Goal: Task Accomplishment & Management: Use online tool/utility

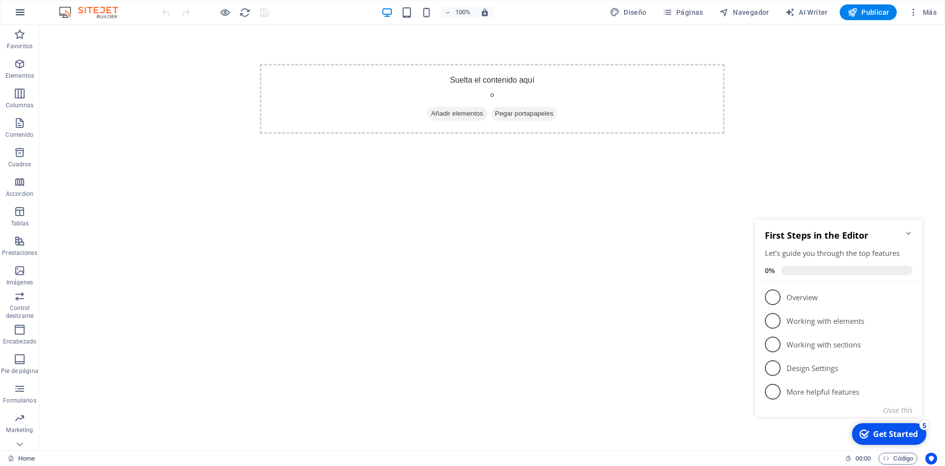
click at [20, 12] on icon "button" at bounding box center [20, 12] width 12 height 12
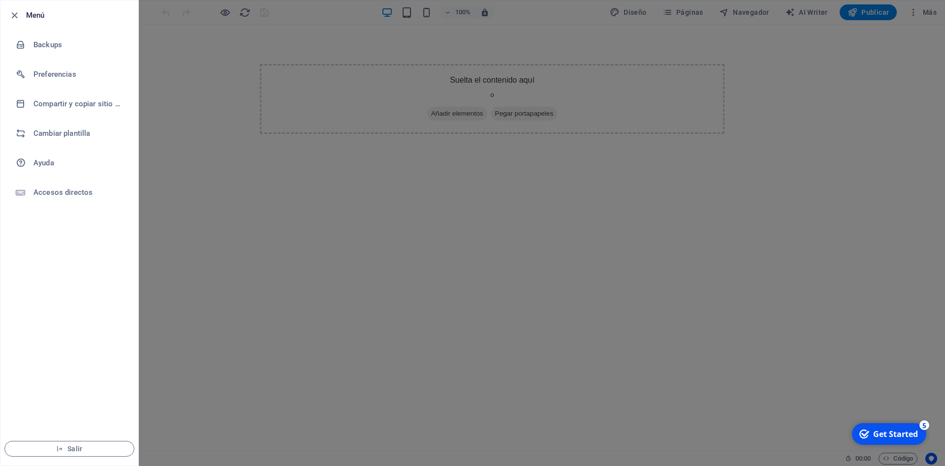
click at [219, 161] on div at bounding box center [472, 233] width 945 height 466
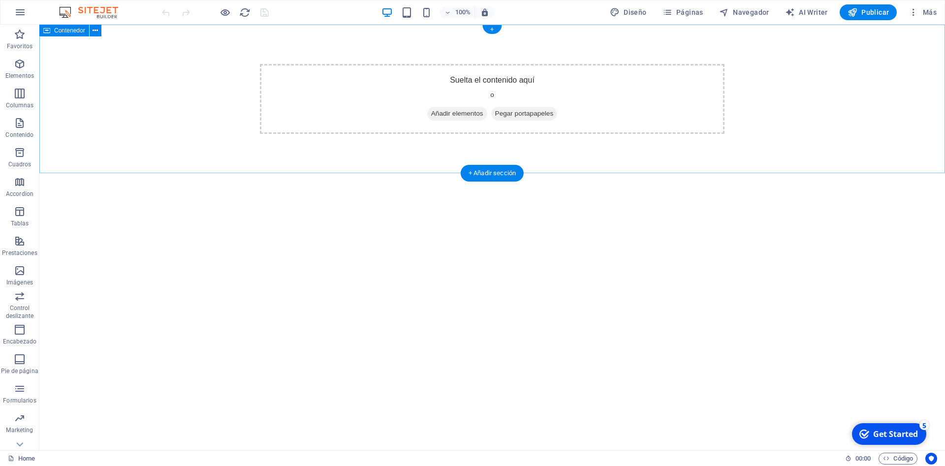
click at [452, 110] on span "Añadir elementos" at bounding box center [457, 114] width 60 height 14
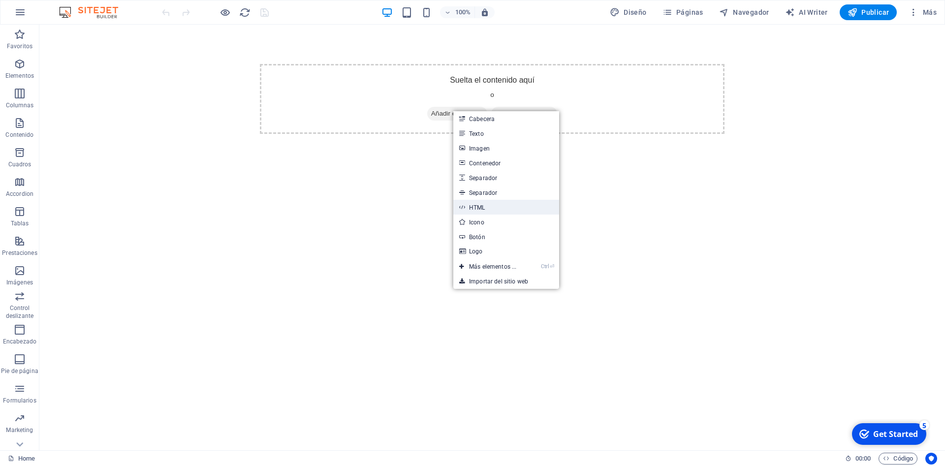
click at [490, 208] on link "HTML" at bounding box center [506, 207] width 106 height 15
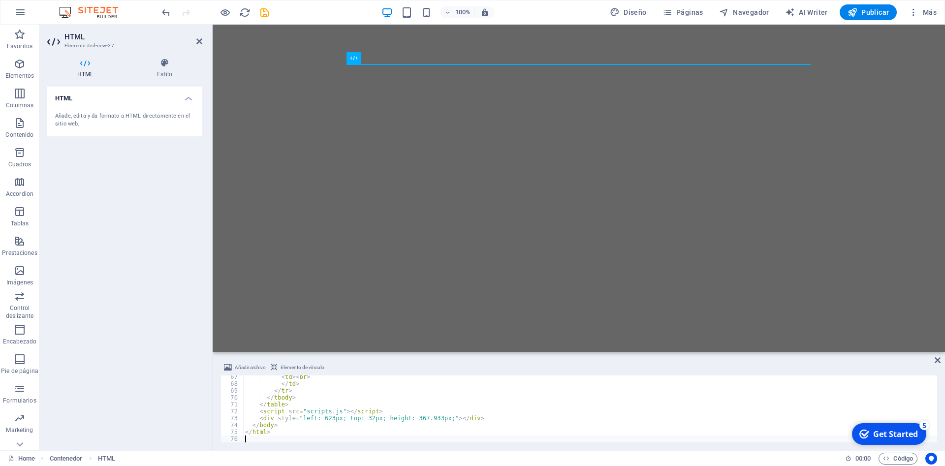
scroll to position [457, 0]
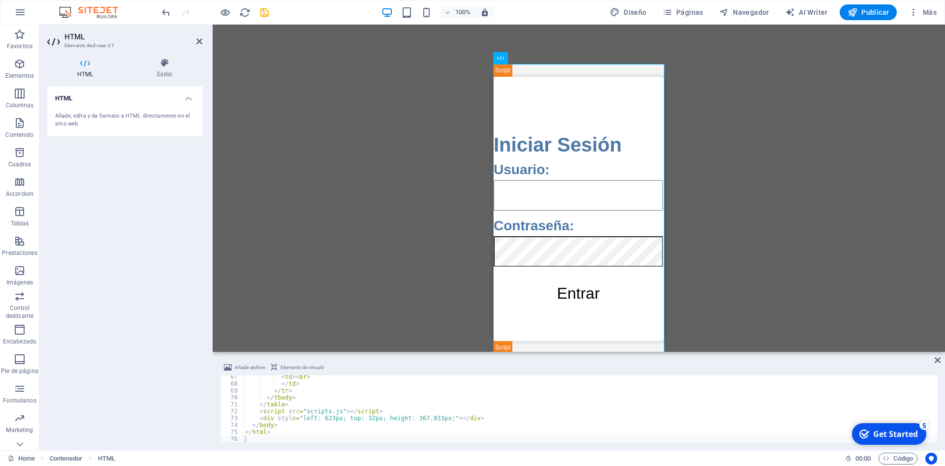
click at [398, 242] on html "Skip to main content Acceso Seguro Iniciar Sesión Usuario: Contraseña: Entrar R…" at bounding box center [579, 188] width 732 height 327
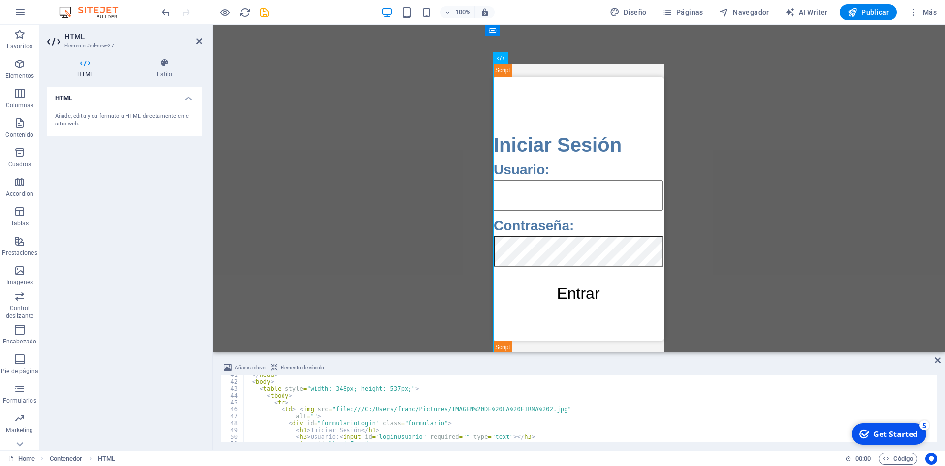
scroll to position [0, 0]
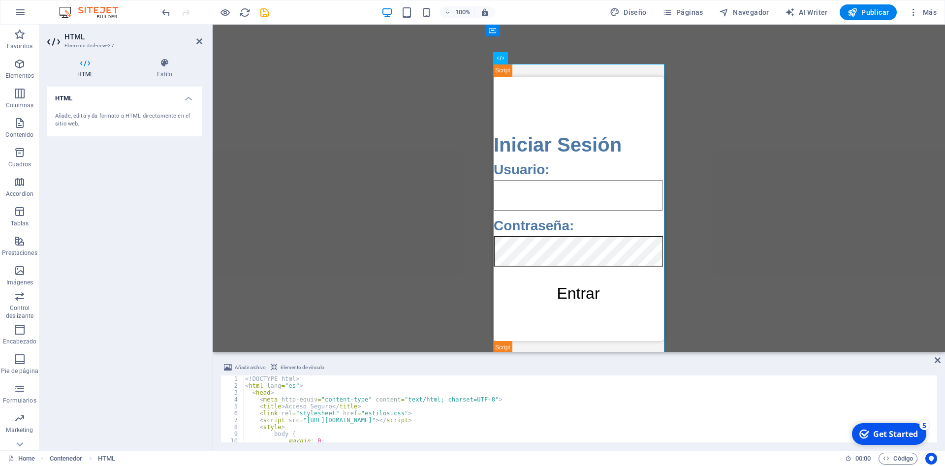
click at [431, 226] on body "Skip to main content Acceso Seguro Iniciar Sesión Usuario: Contraseña: Entrar R…" at bounding box center [579, 188] width 732 height 327
click at [164, 71] on h4 "Estilo" at bounding box center [164, 68] width 75 height 21
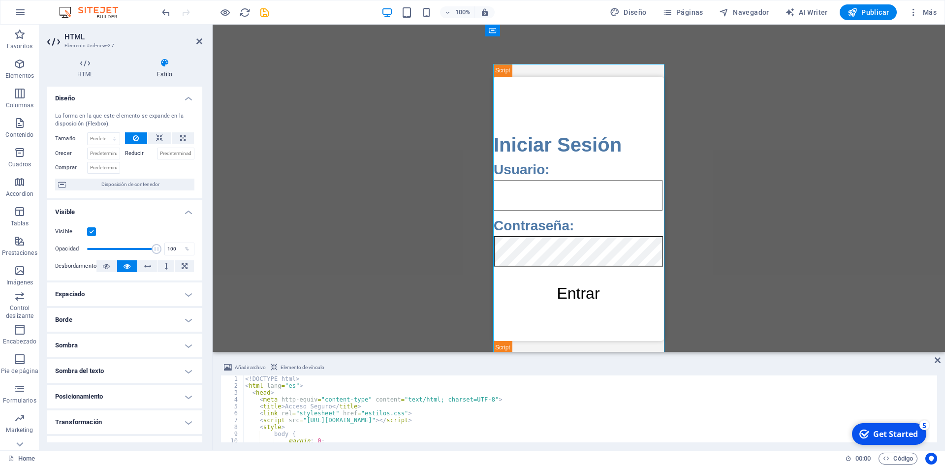
click at [121, 292] on h4 "Espaciado" at bounding box center [124, 295] width 155 height 24
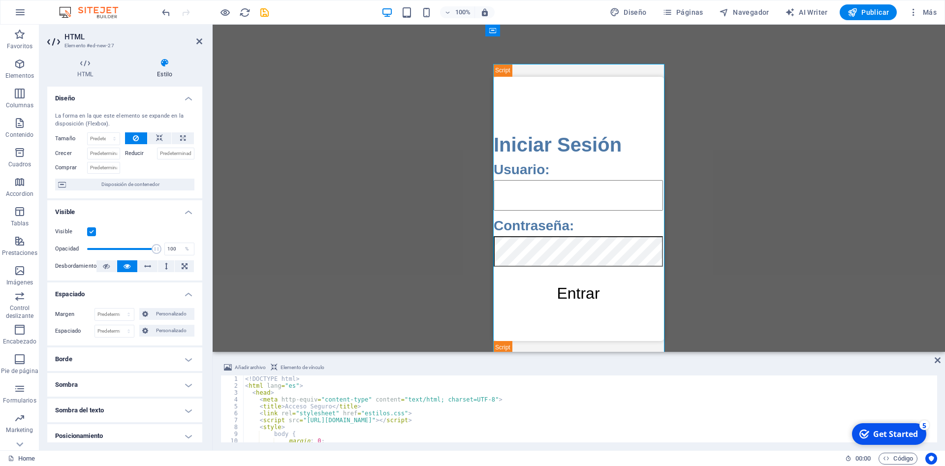
click at [107, 377] on h4 "Sombra" at bounding box center [124, 385] width 155 height 24
click at [110, 368] on h4 "Borde" at bounding box center [124, 360] width 155 height 24
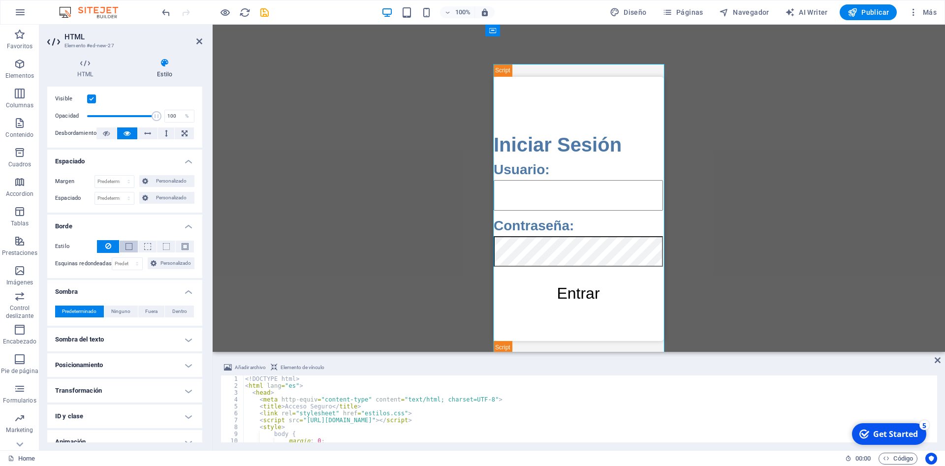
click at [127, 248] on span at bounding box center [129, 246] width 7 height 7
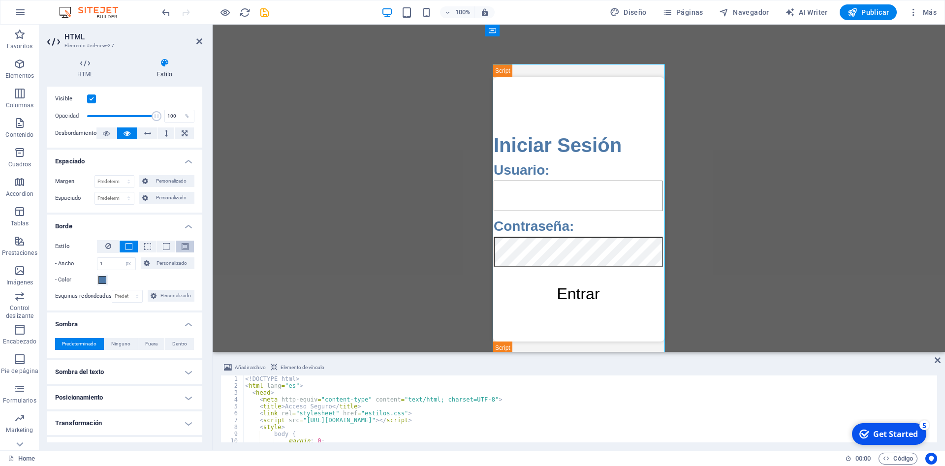
click at [186, 245] on span at bounding box center [185, 246] width 7 height 7
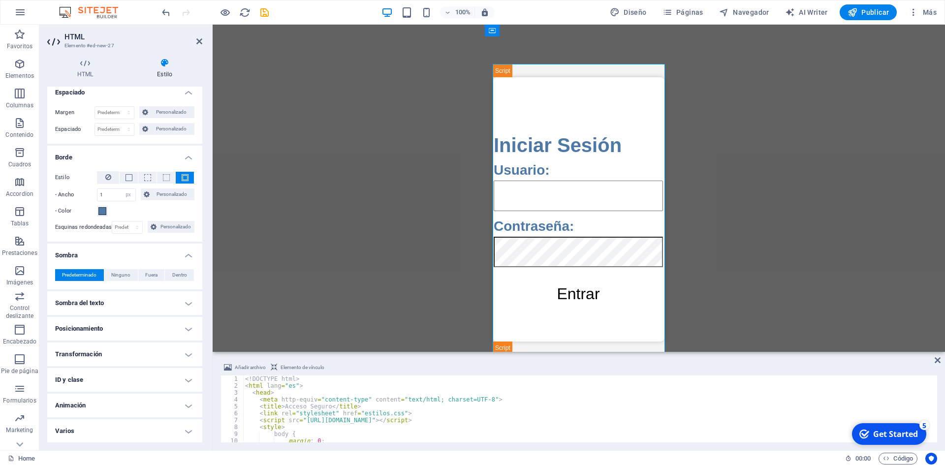
click at [72, 405] on h4 "Animación" at bounding box center [124, 406] width 155 height 24
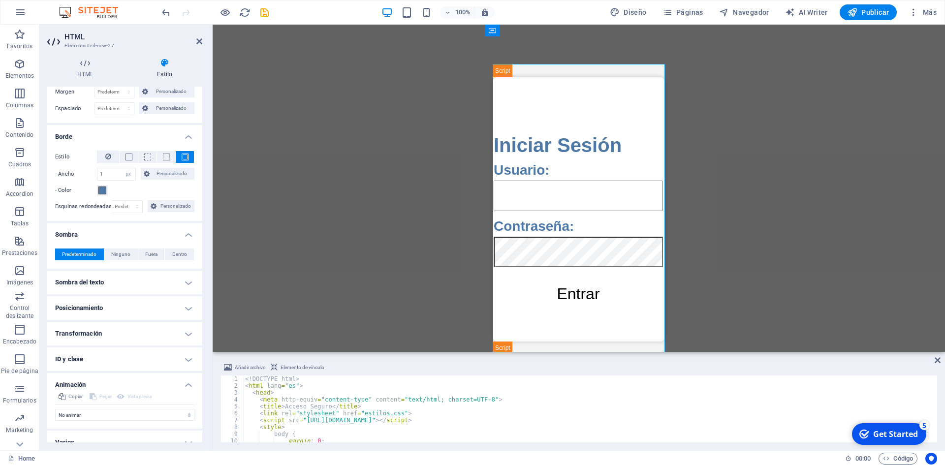
scroll to position [234, 0]
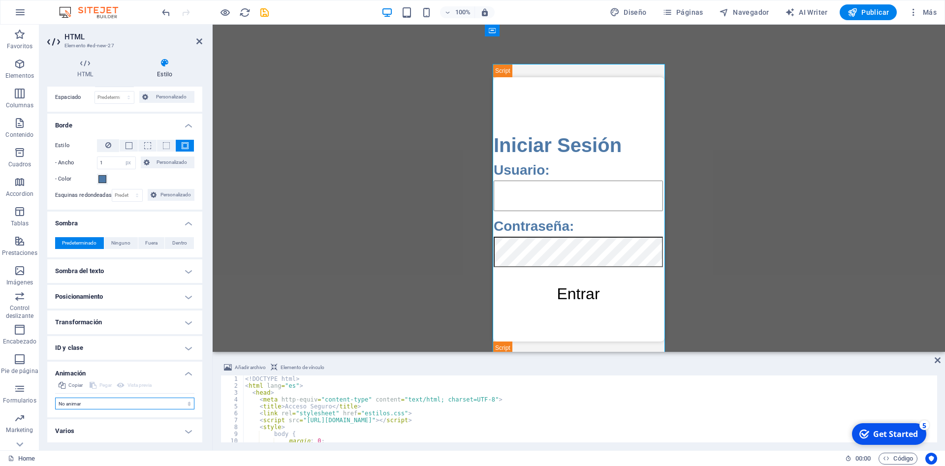
click at [55, 398] on select "No animar Mostrar / Ocultar Subir/bajar Acercar/alejar Deslizar de izquierda a …" at bounding box center [124, 404] width 139 height 12
click at [80, 403] on select "No animar Mostrar / Ocultar Subir/bajar Acercar/alejar Deslizar de izquierda a …" at bounding box center [124, 404] width 139 height 12
click at [75, 437] on h4 "Varios" at bounding box center [124, 431] width 155 height 24
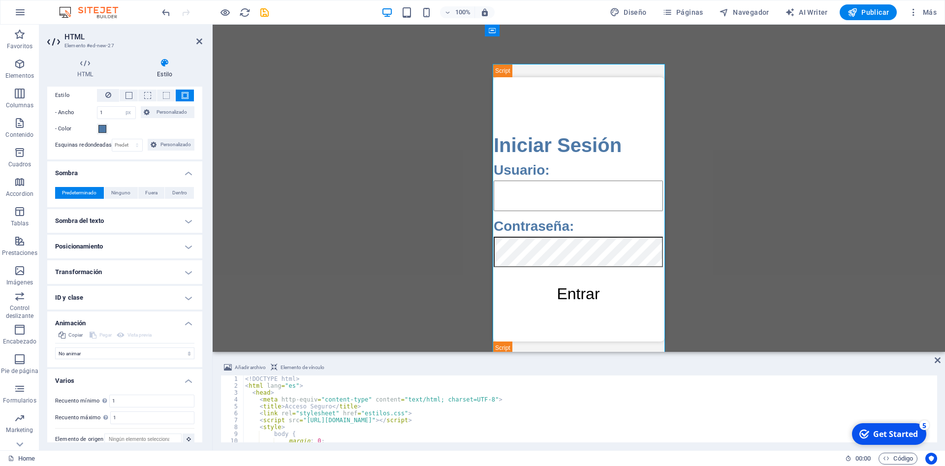
scroll to position [295, 0]
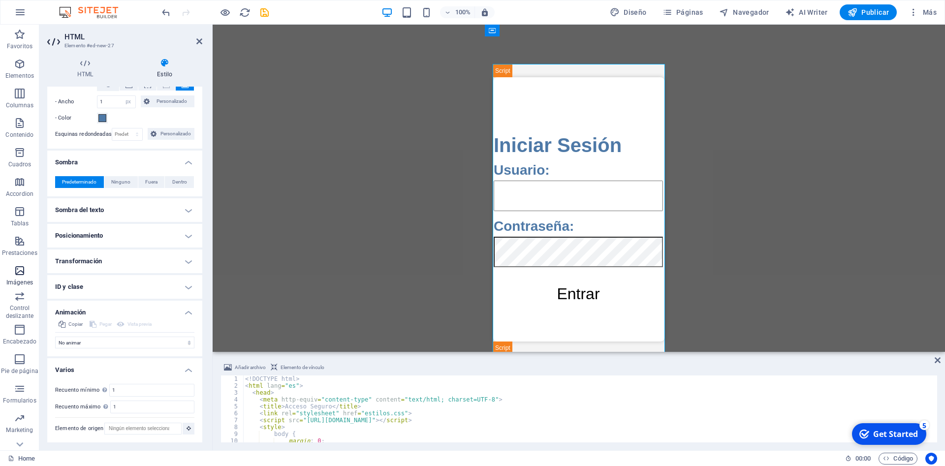
click at [17, 266] on icon "button" at bounding box center [20, 271] width 12 height 12
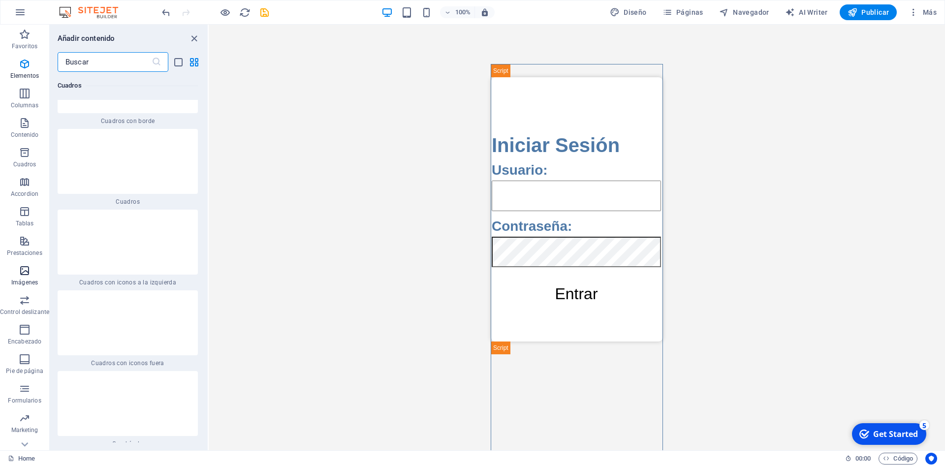
scroll to position [5037, 0]
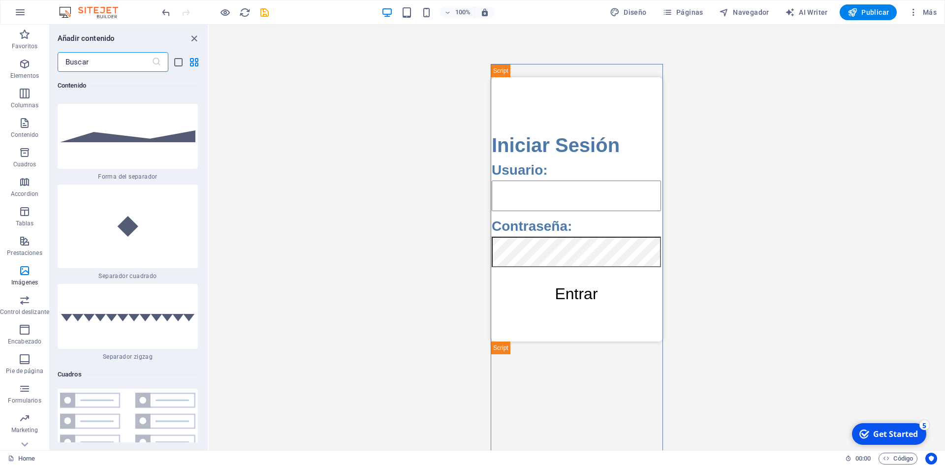
click at [332, 202] on body "Skip to main content Acceso Seguro Iniciar Sesión Usuario: Contraseña: Entrar R…" at bounding box center [577, 238] width 736 height 426
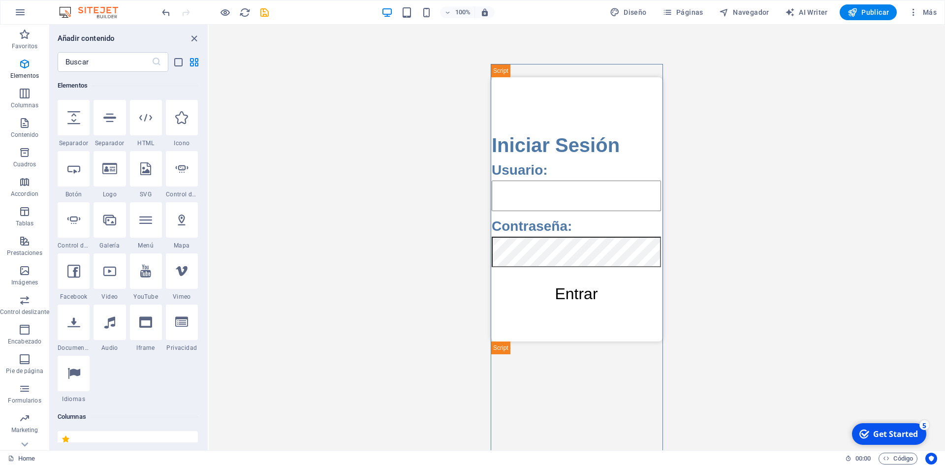
scroll to position [223, 0]
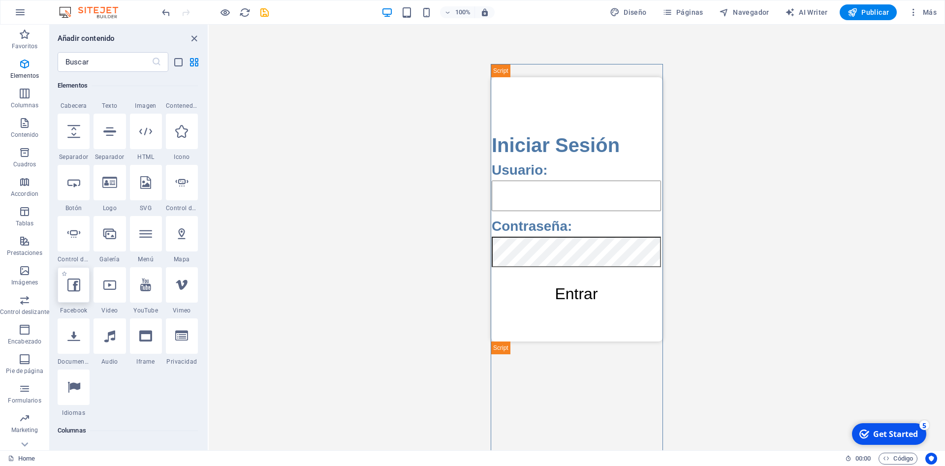
click at [82, 267] on div at bounding box center [74, 284] width 32 height 35
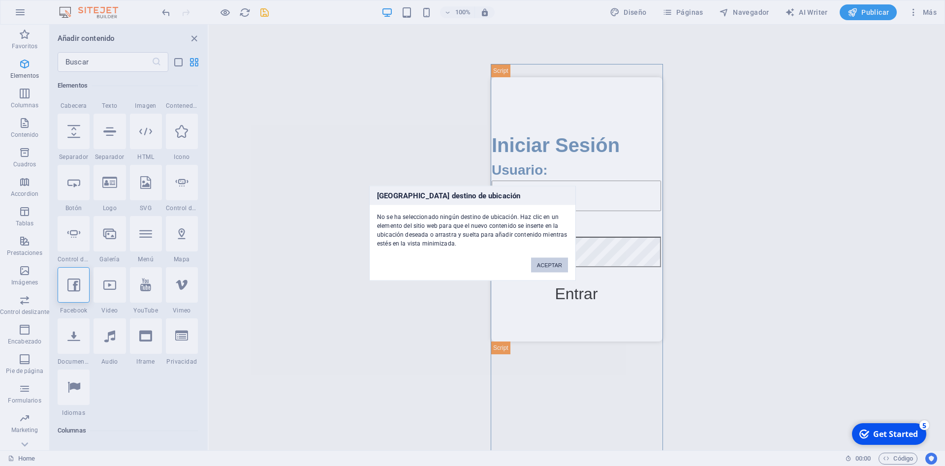
click at [547, 266] on button "ACEPTAR" at bounding box center [549, 264] width 37 height 15
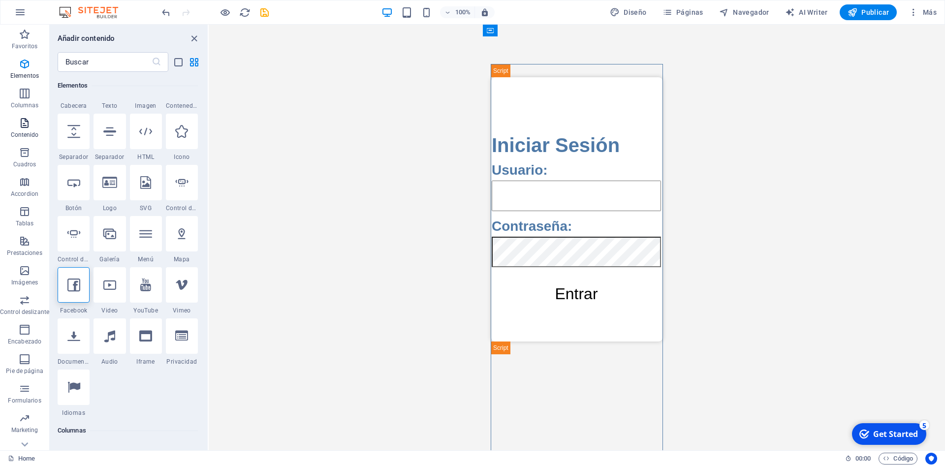
click at [28, 135] on p "Contenido" at bounding box center [25, 135] width 28 height 8
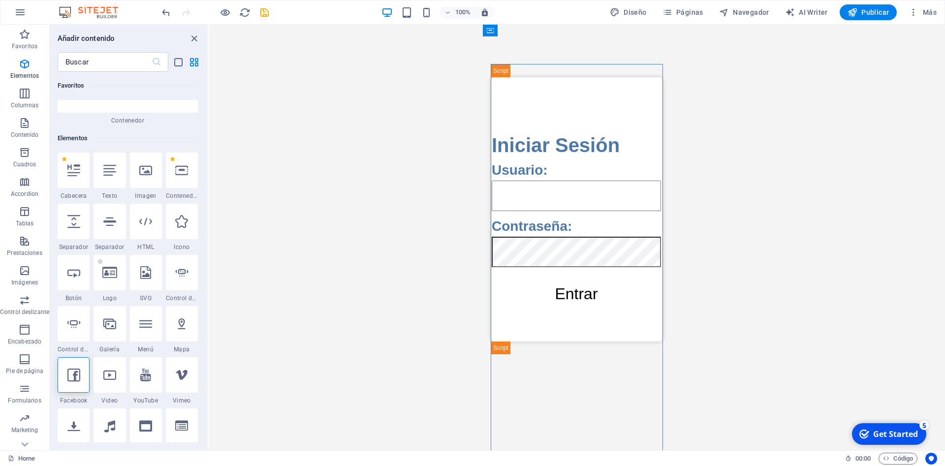
scroll to position [266, 0]
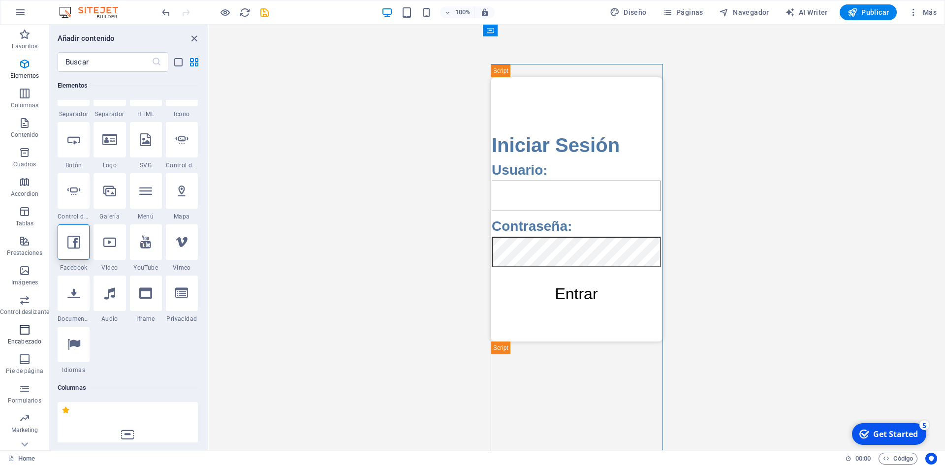
click at [27, 337] on span "Encabezado" at bounding box center [24, 336] width 49 height 24
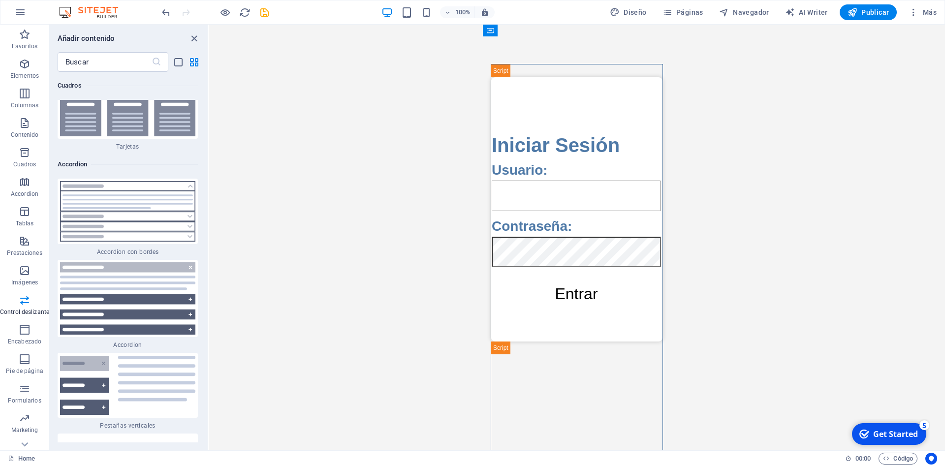
scroll to position [5907, 0]
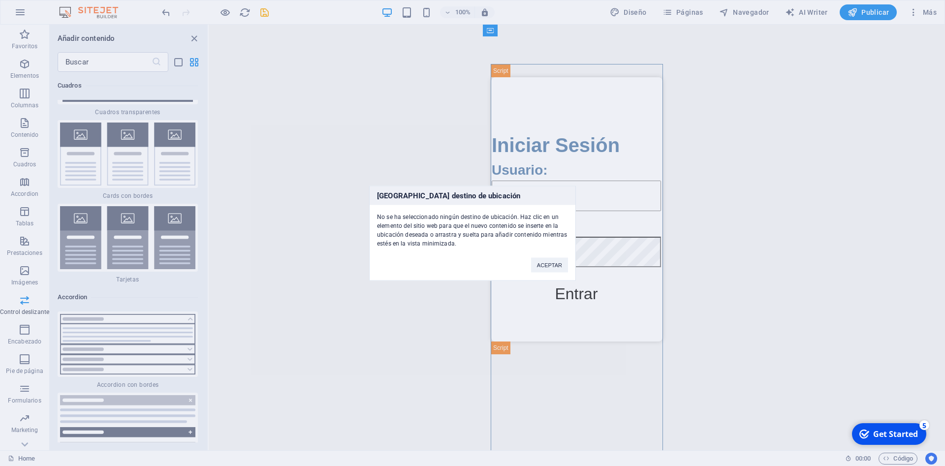
click at [168, 209] on div "[GEOGRAPHIC_DATA] destino de ubicación No se ha seleccionado ningún destino de …" at bounding box center [472, 233] width 945 height 466
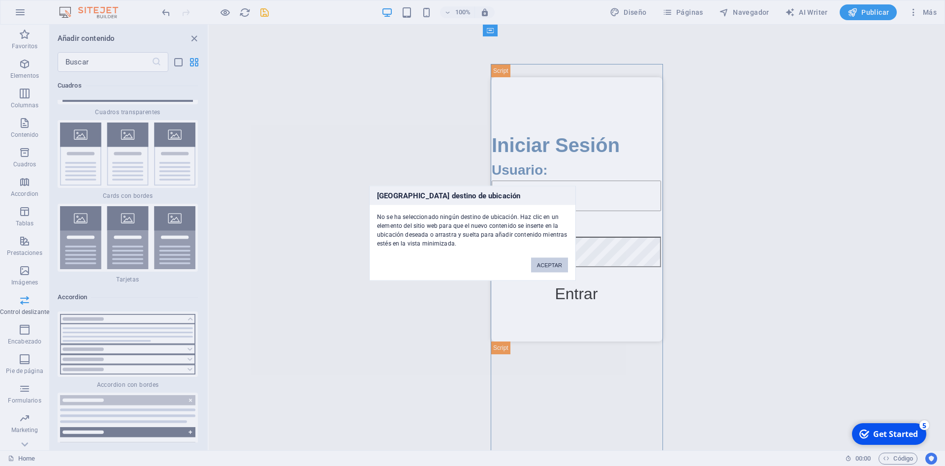
click at [547, 266] on button "ACEPTAR" at bounding box center [549, 264] width 37 height 15
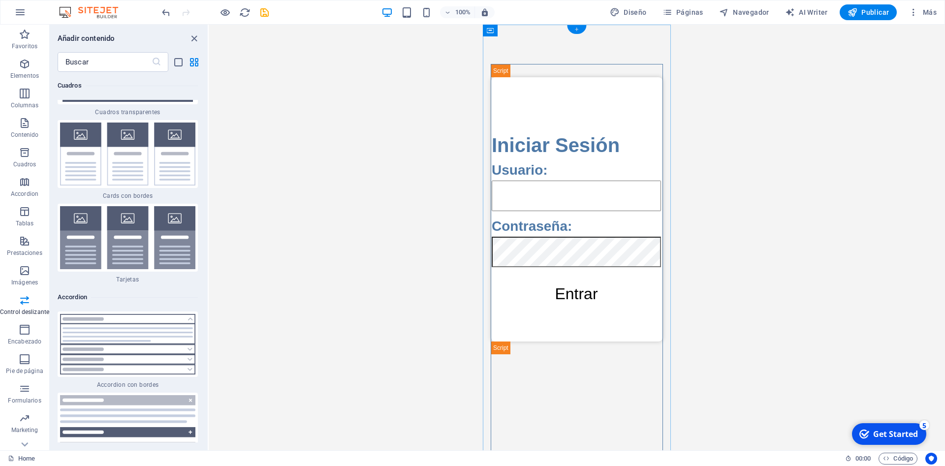
click at [575, 30] on div "+" at bounding box center [576, 29] width 19 height 9
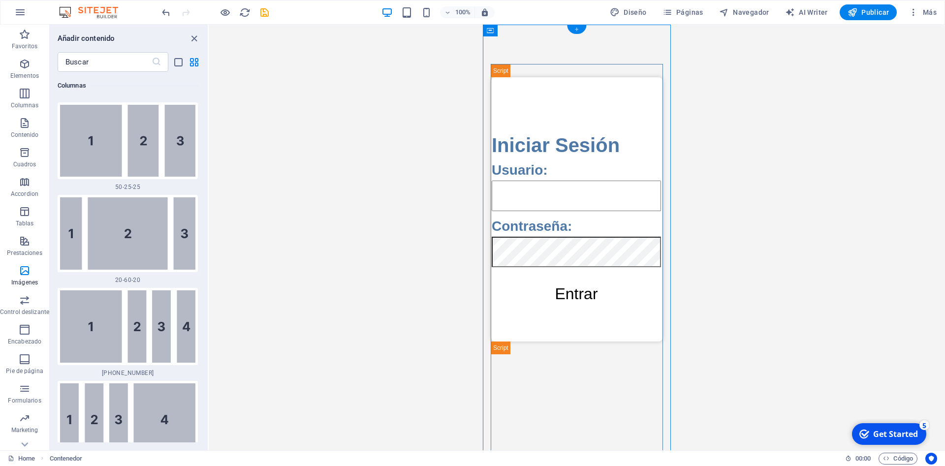
scroll to position [1727, 0]
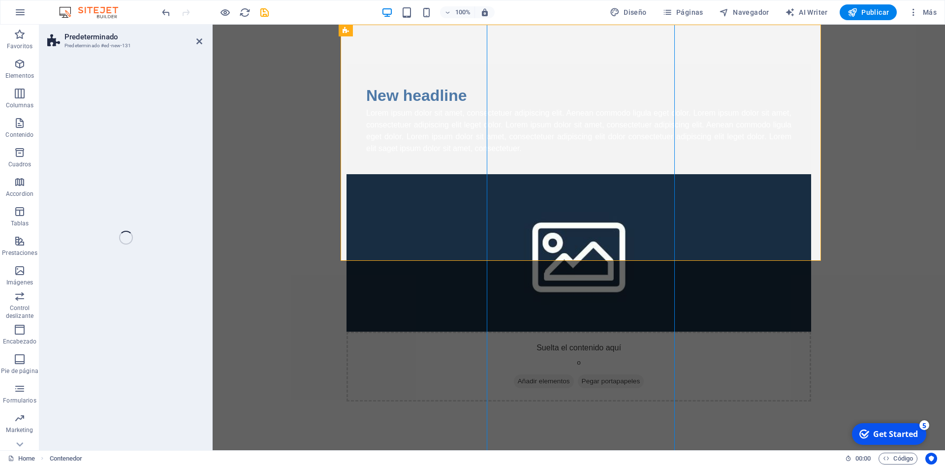
select select "rem"
select select "px"
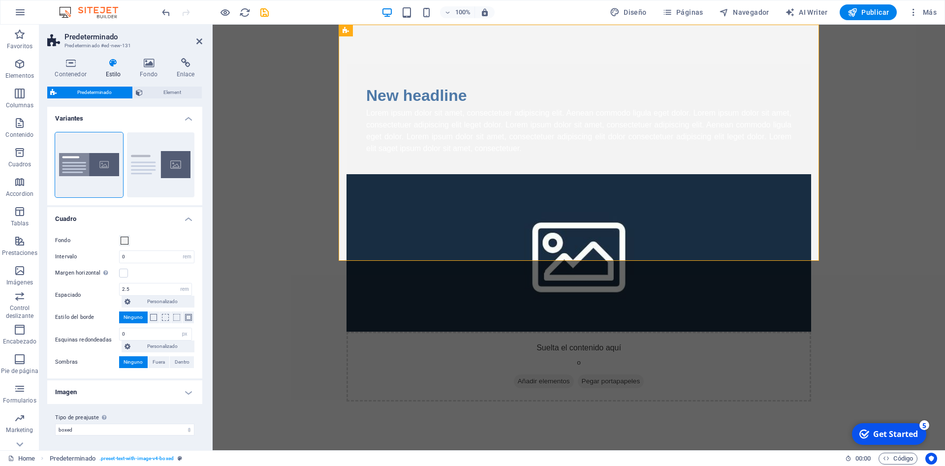
click at [903, 223] on body "Skip to main content New headline Lorem ipsum dolor sit amet, consectetuer adip…" at bounding box center [579, 238] width 732 height 426
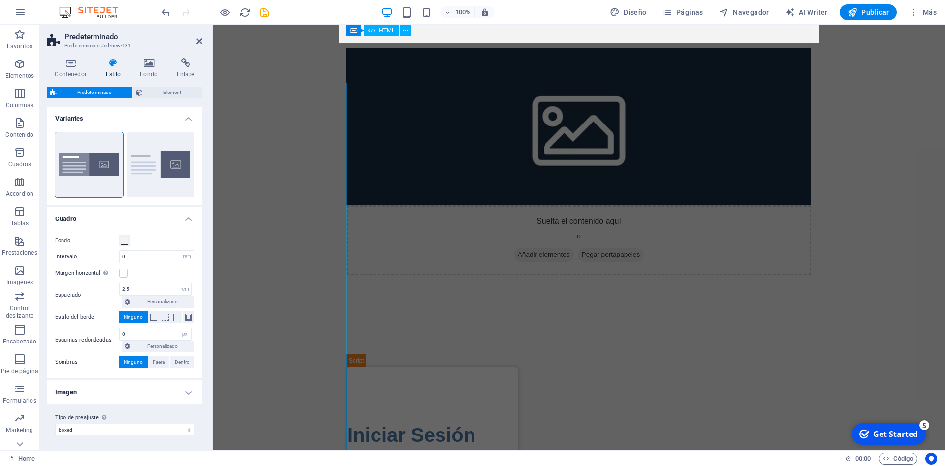
scroll to position [111, 0]
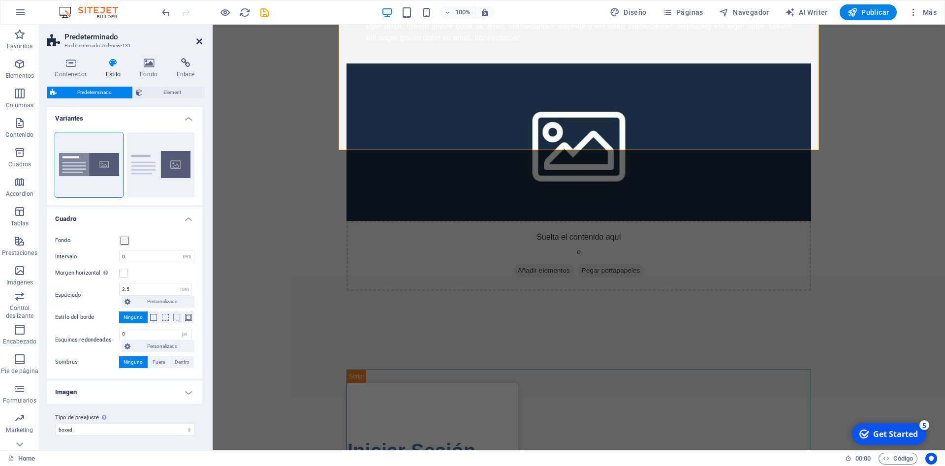
click at [197, 42] on icon at bounding box center [199, 41] width 6 height 8
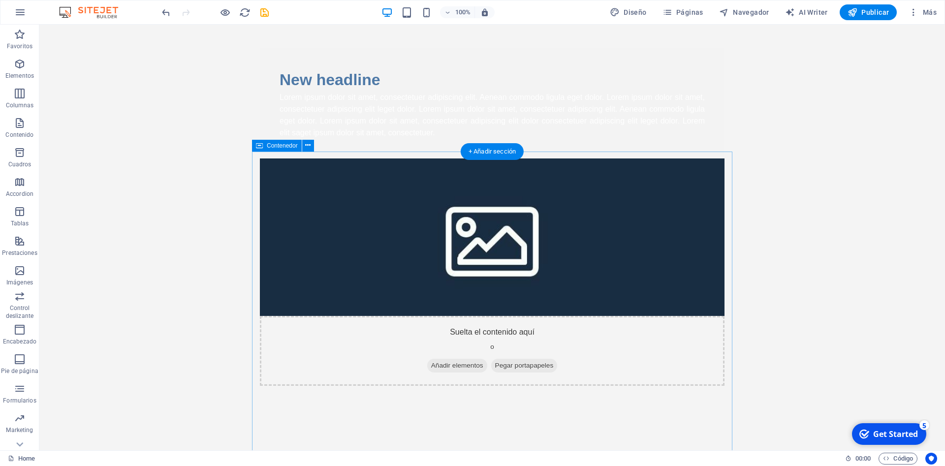
scroll to position [0, 0]
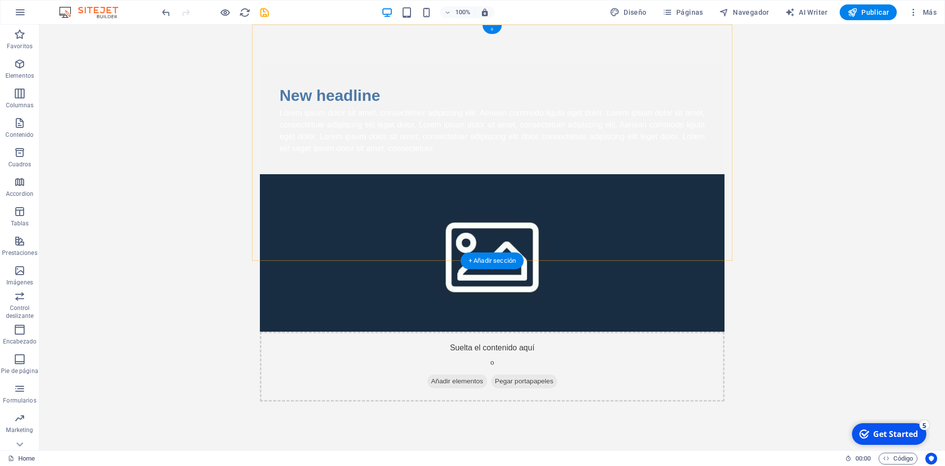
click at [493, 29] on div "+" at bounding box center [491, 29] width 19 height 9
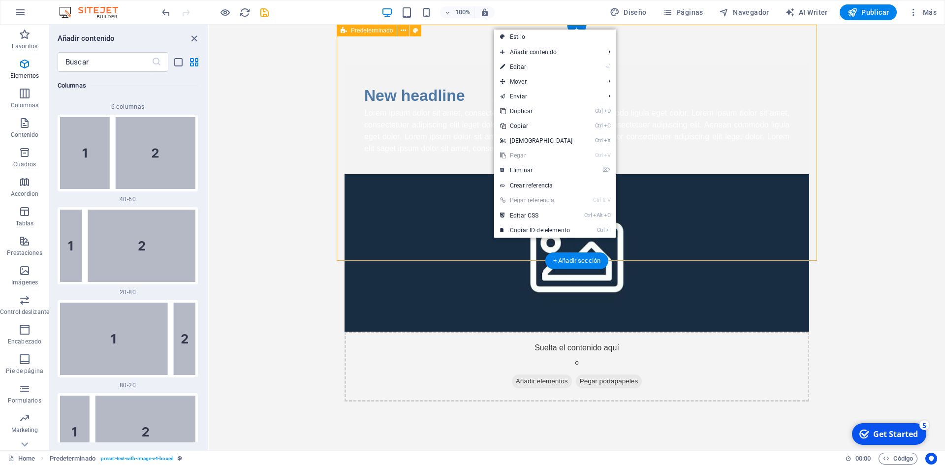
scroll to position [1722, 0]
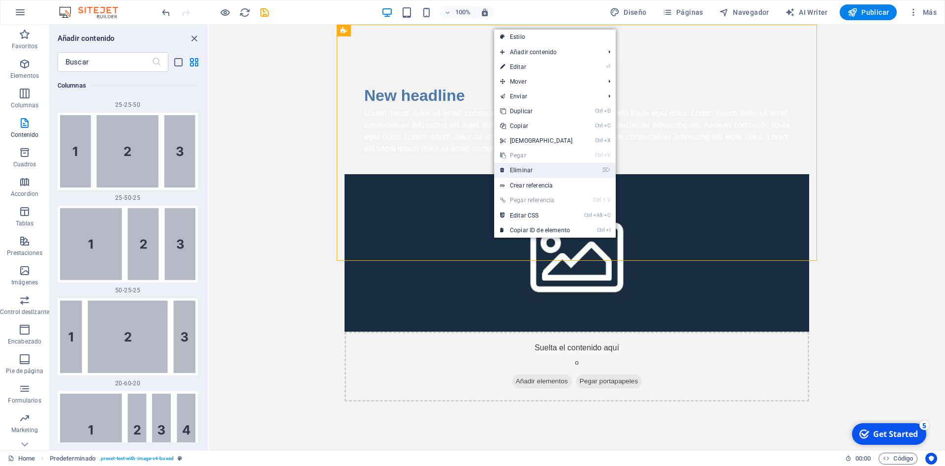
click at [525, 172] on link "⌦ Eliminar" at bounding box center [536, 170] width 85 height 15
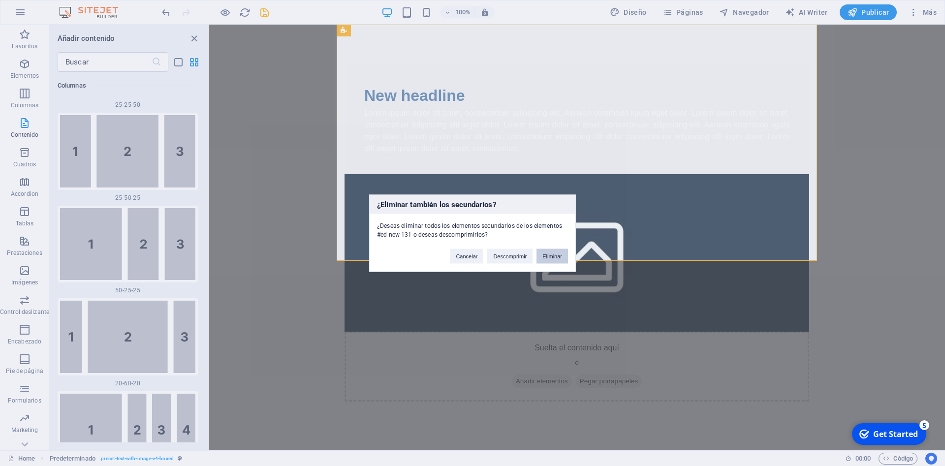
click at [552, 262] on button "Eliminar" at bounding box center [553, 256] width 32 height 15
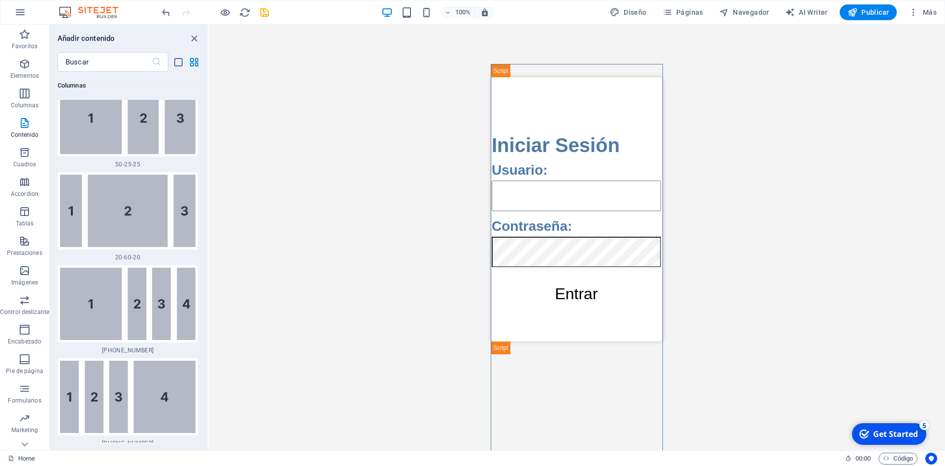
scroll to position [2077, 0]
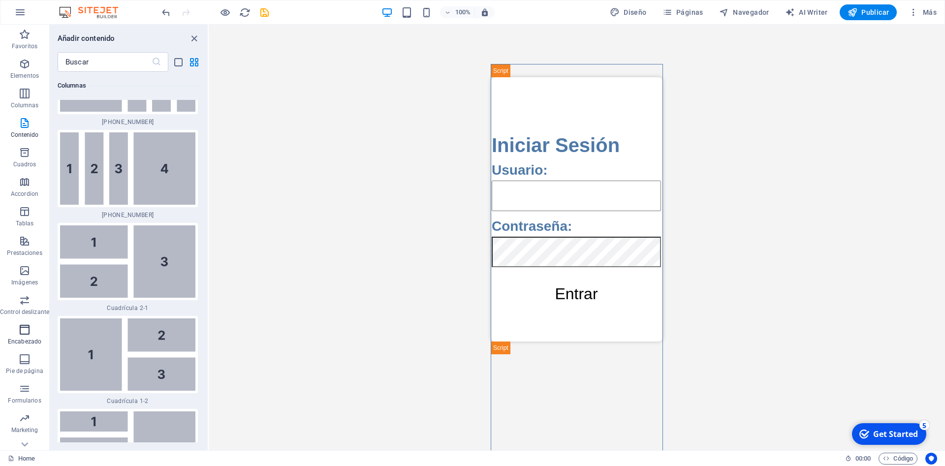
click at [32, 343] on p "Encabezado" at bounding box center [24, 342] width 33 height 8
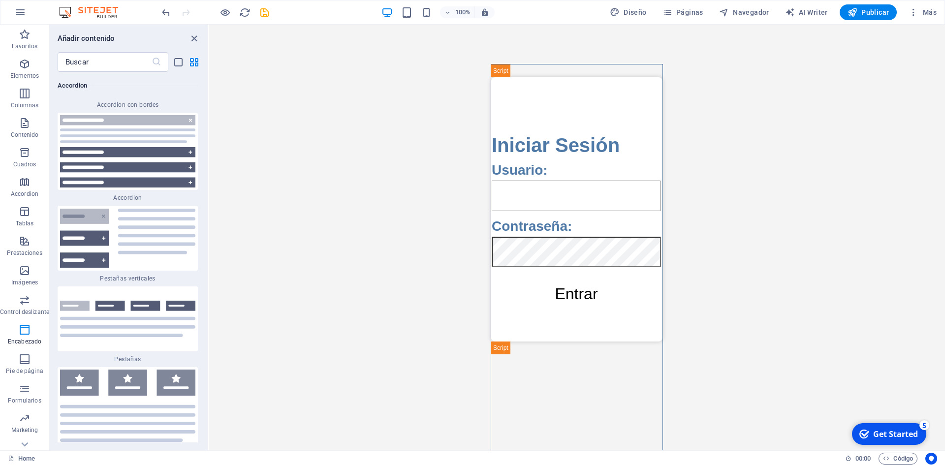
scroll to position [6483, 0]
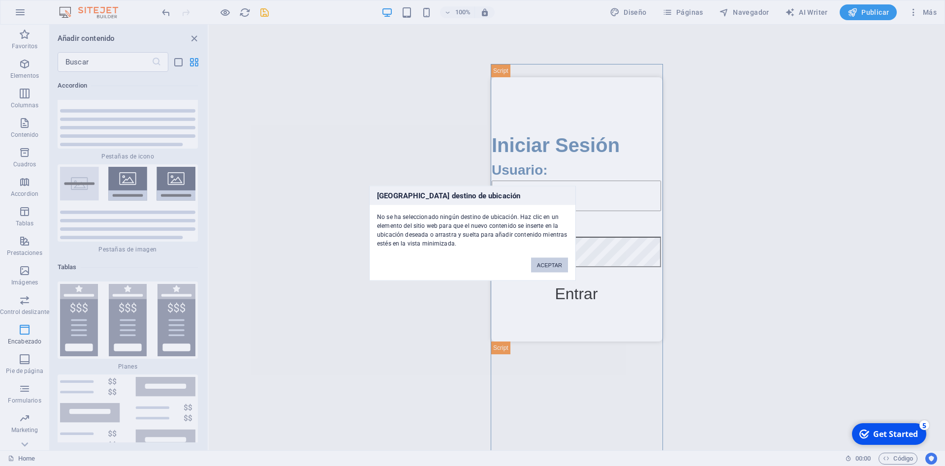
click at [557, 262] on button "ACEPTAR" at bounding box center [549, 264] width 37 height 15
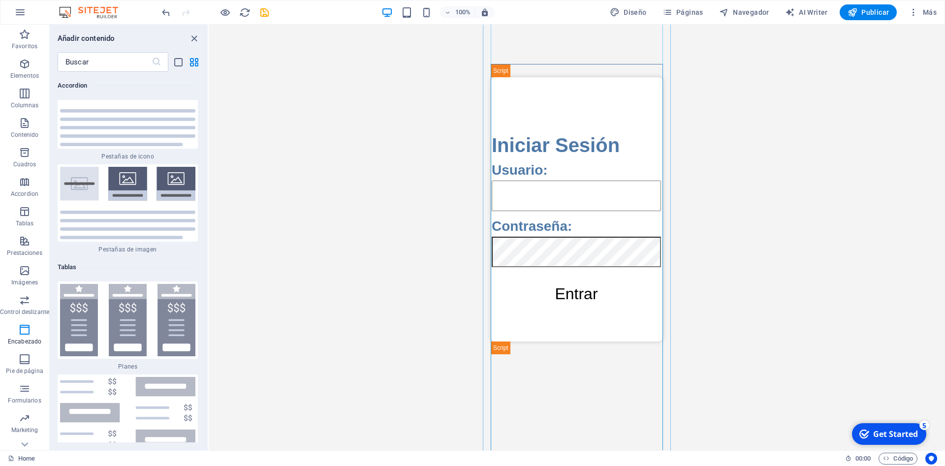
scroll to position [126, 0]
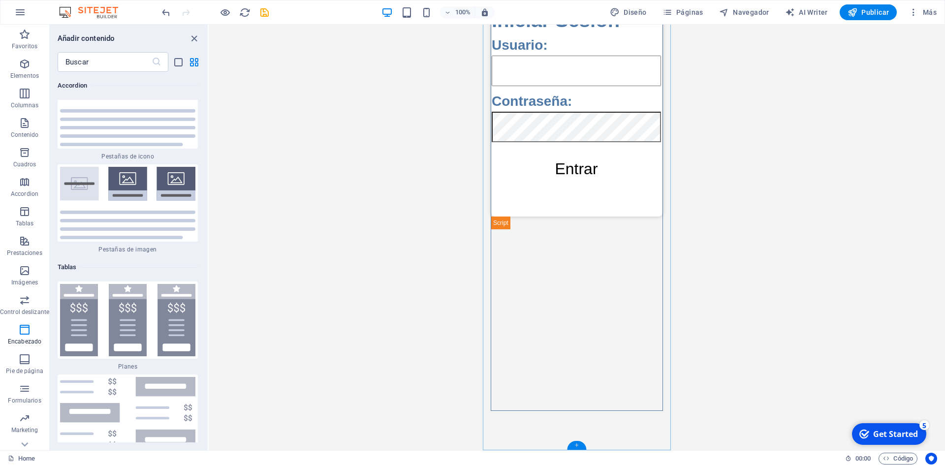
click at [573, 447] on div "+" at bounding box center [576, 445] width 19 height 9
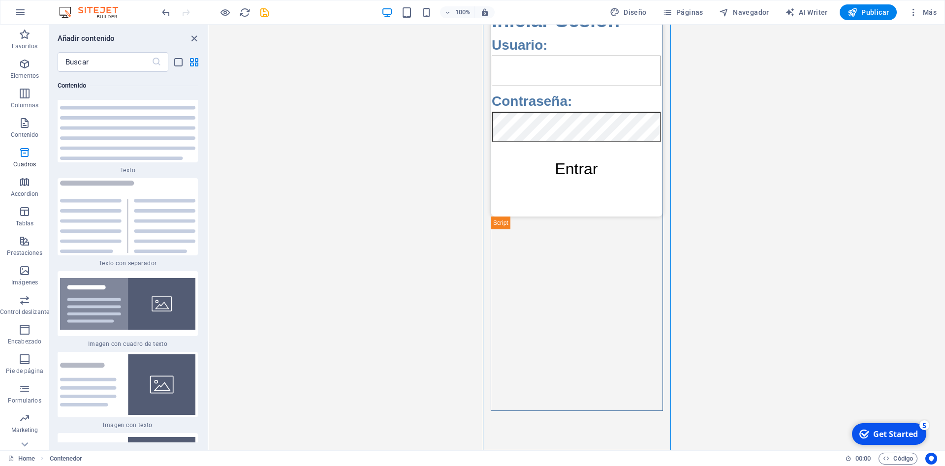
scroll to position [3543, 0]
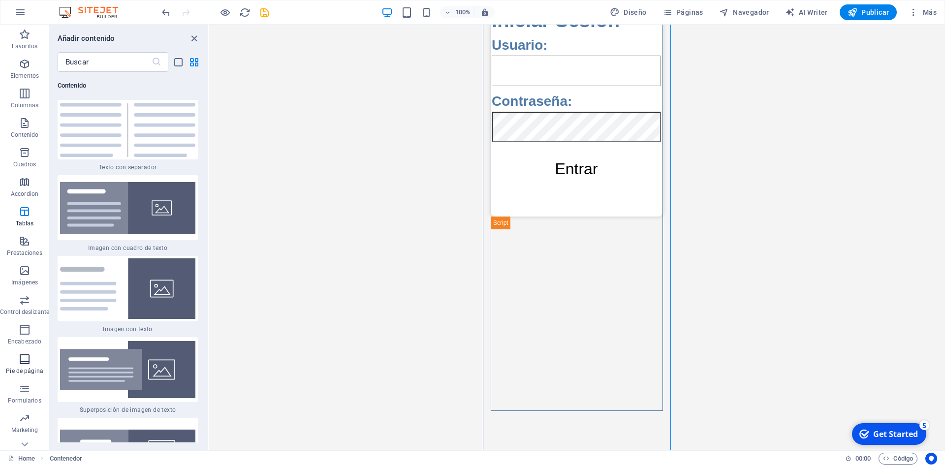
click at [20, 363] on icon "button" at bounding box center [25, 359] width 12 height 12
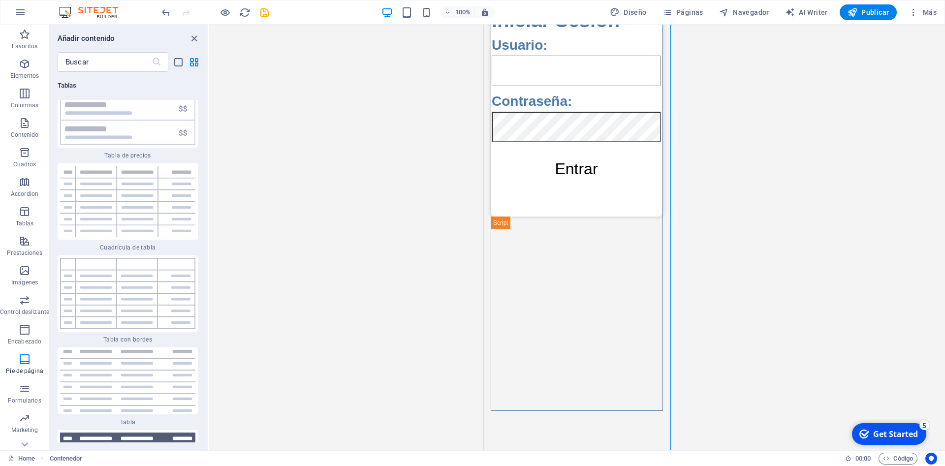
scroll to position [6944, 0]
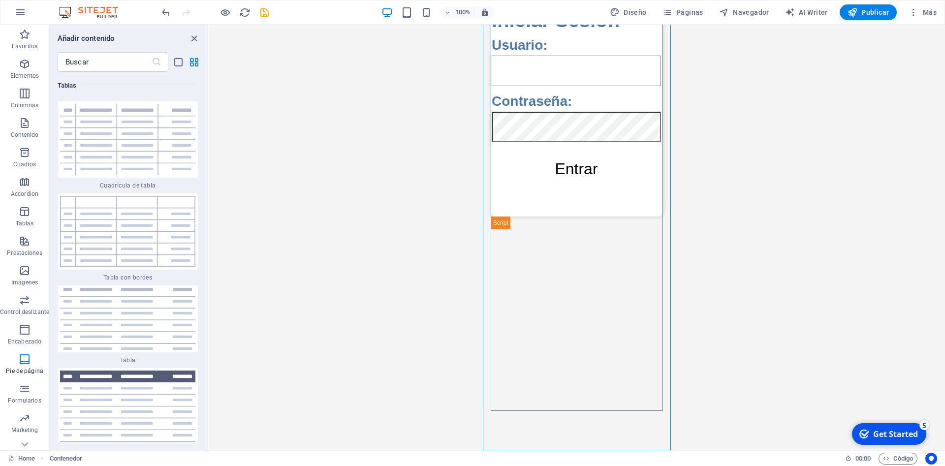
click at [209, 270] on div "Arrastra aquí para reemplazar el contenido existente. Si quieres crear un eleme…" at bounding box center [577, 238] width 736 height 426
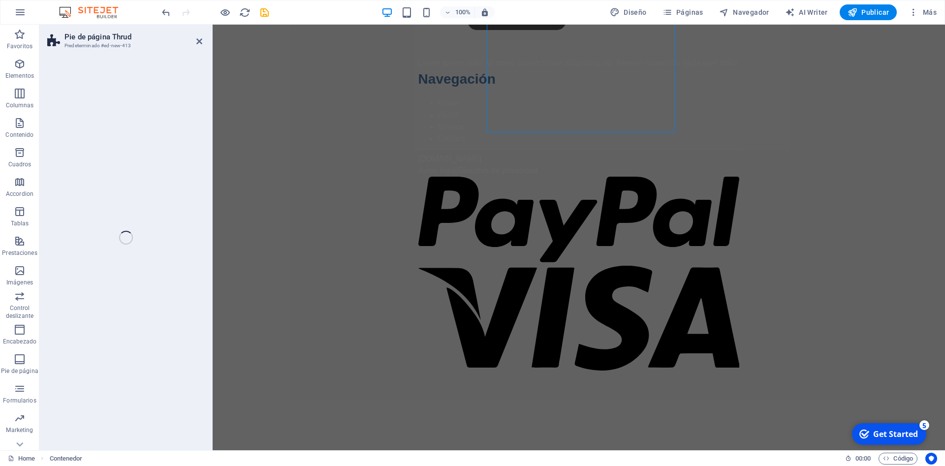
scroll to position [0, 0]
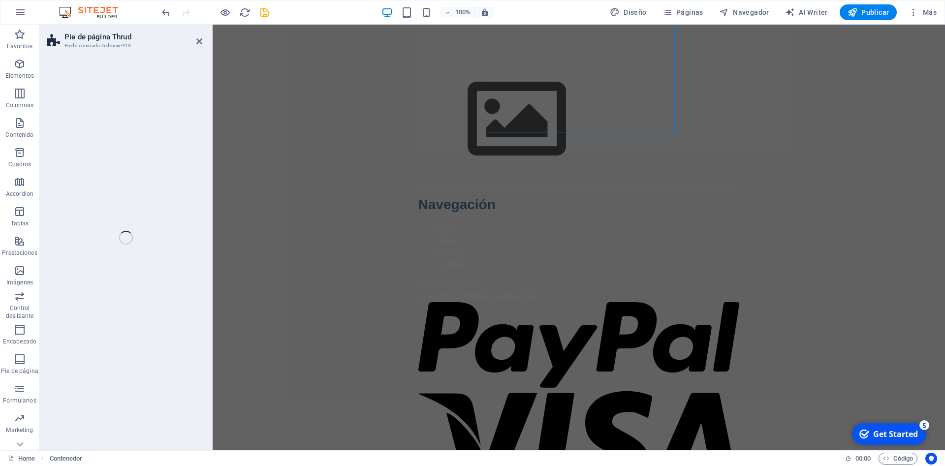
select select "rem"
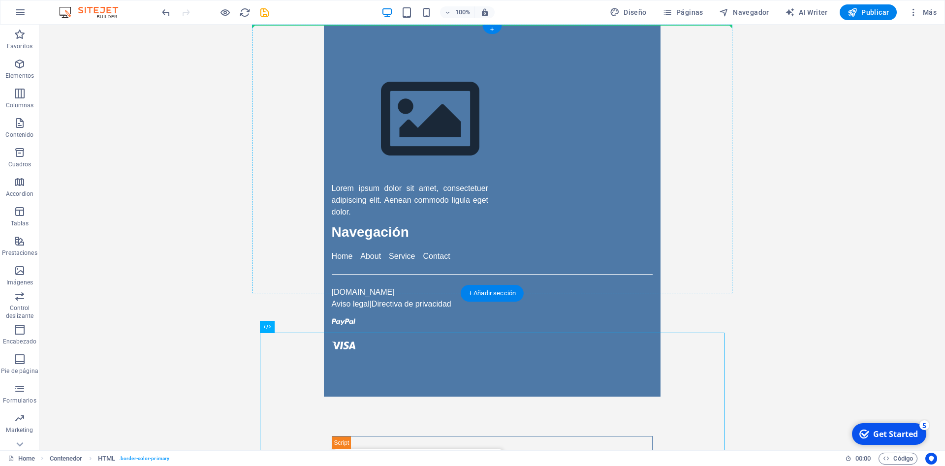
drag, startPoint x: 330, startPoint y: 339, endPoint x: 523, endPoint y: 105, distance: 302.9
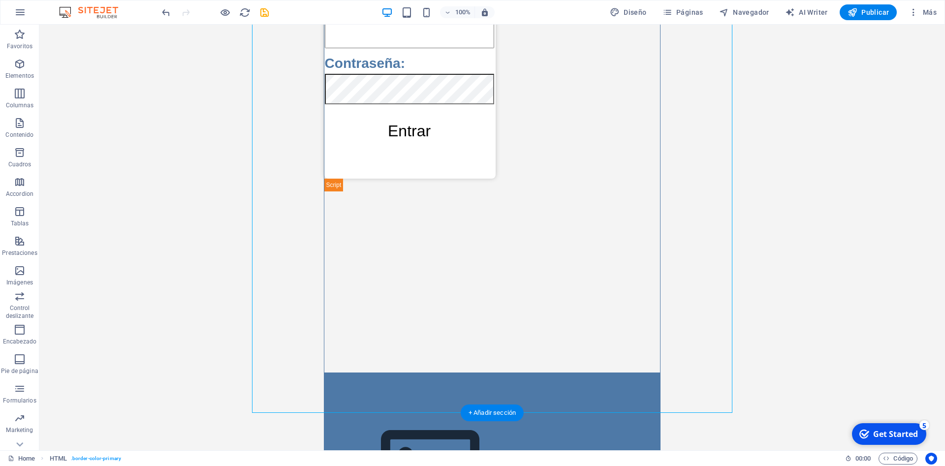
scroll to position [452, 0]
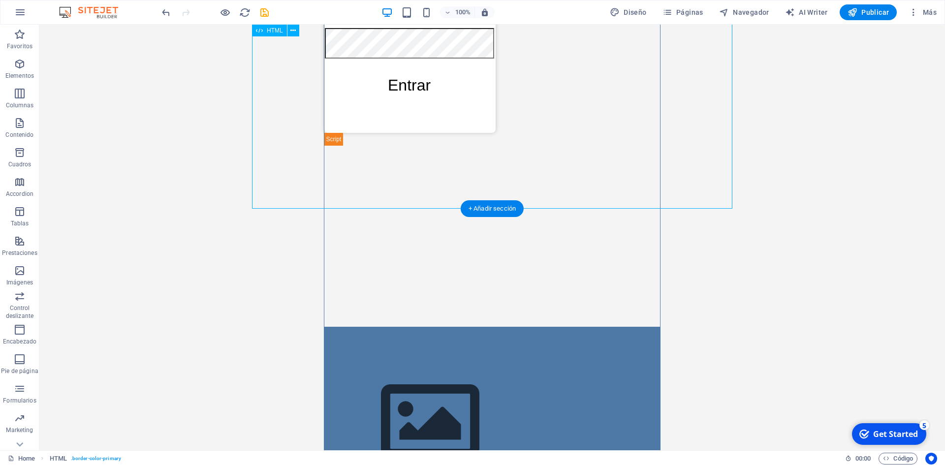
scroll to position [0, 0]
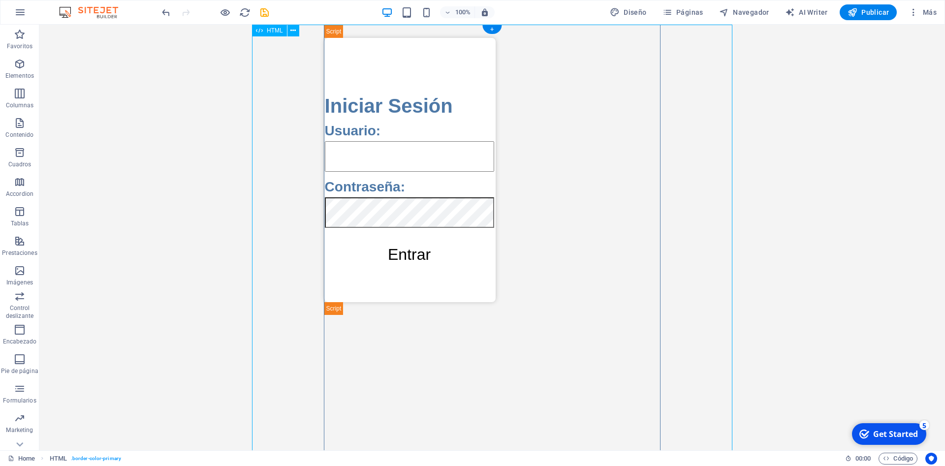
click at [561, 230] on div "Acceso Seguro Iniciar Sesión Usuario: Contraseña: Entrar Registro Usuario: Cont…" at bounding box center [492, 261] width 337 height 472
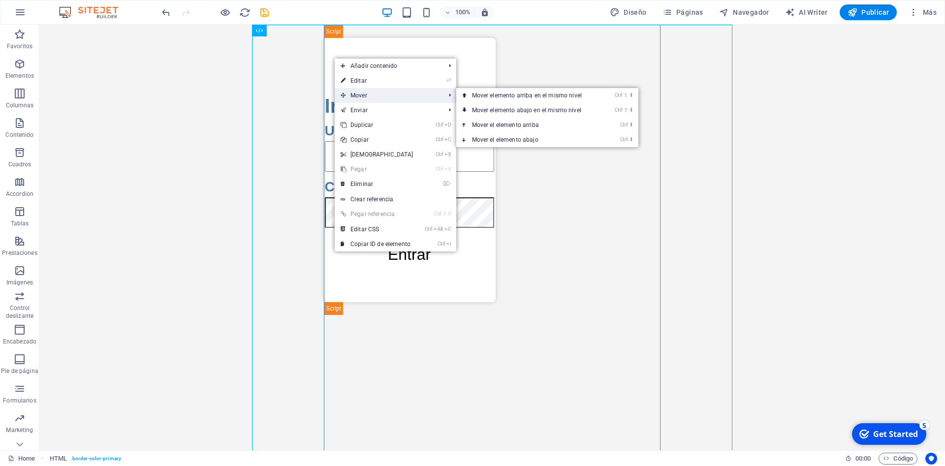
click at [362, 94] on span "Mover" at bounding box center [388, 95] width 107 height 15
click at [525, 127] on link "Ctrl ⬆ Mover el elemento arriba" at bounding box center [528, 125] width 145 height 15
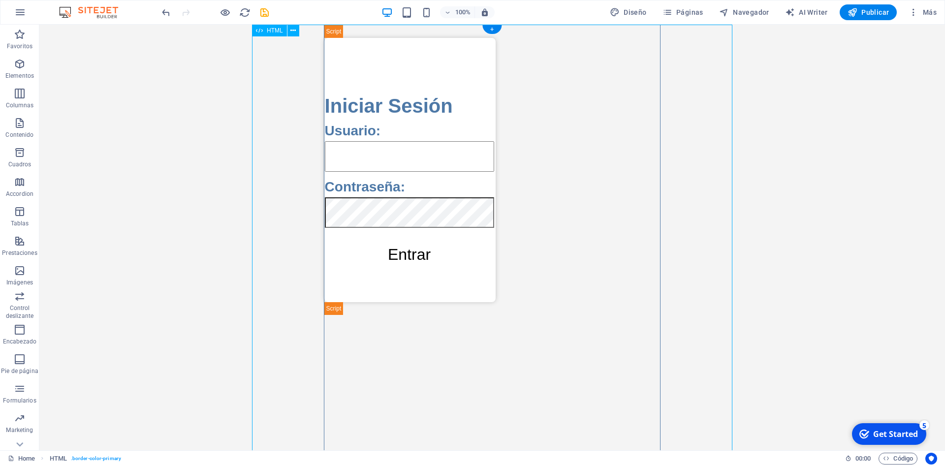
click at [524, 127] on div "Acceso Seguro Iniciar Sesión Usuario: Contraseña: Entrar Registro Usuario: Cont…" at bounding box center [492, 261] width 337 height 472
click at [447, 116] on div "Acceso Seguro Iniciar Sesión Usuario: Contraseña: Entrar Registro Usuario: Cont…" at bounding box center [492, 261] width 337 height 472
click at [496, 28] on div "+" at bounding box center [491, 29] width 19 height 9
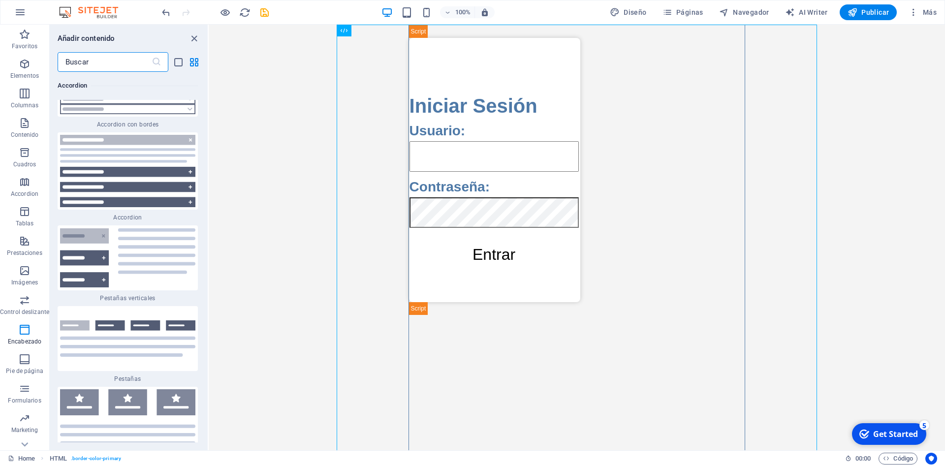
scroll to position [6329, 0]
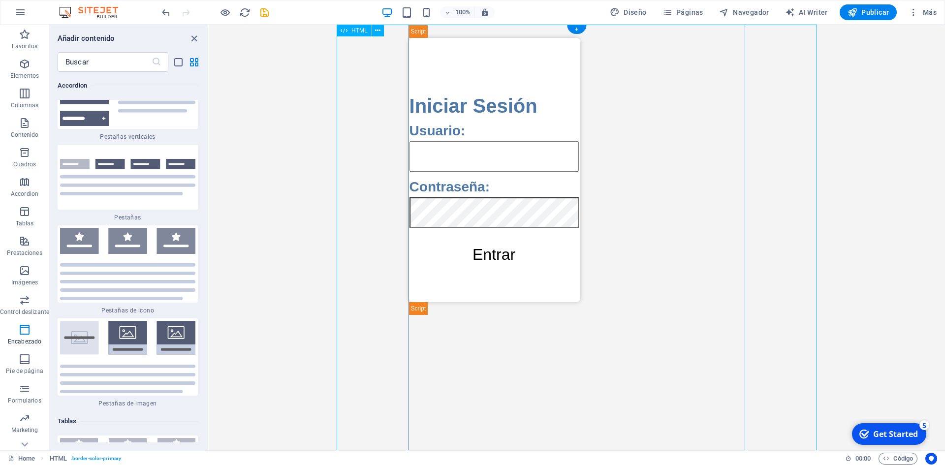
click at [423, 266] on div "Acceso Seguro Iniciar Sesión Usuario: Contraseña: Entrar Registro Usuario: Cont…" at bounding box center [577, 261] width 337 height 472
click at [425, 258] on div "Acceso Seguro Iniciar Sesión Usuario: Contraseña: Entrar Registro Usuario: Cont…" at bounding box center [577, 261] width 337 height 472
click at [425, 254] on div "Acceso Seguro Iniciar Sesión Usuario: Contraseña: Entrar Registro Usuario: Cont…" at bounding box center [577, 261] width 337 height 472
click at [757, 8] on span "Navegador" at bounding box center [744, 12] width 50 height 10
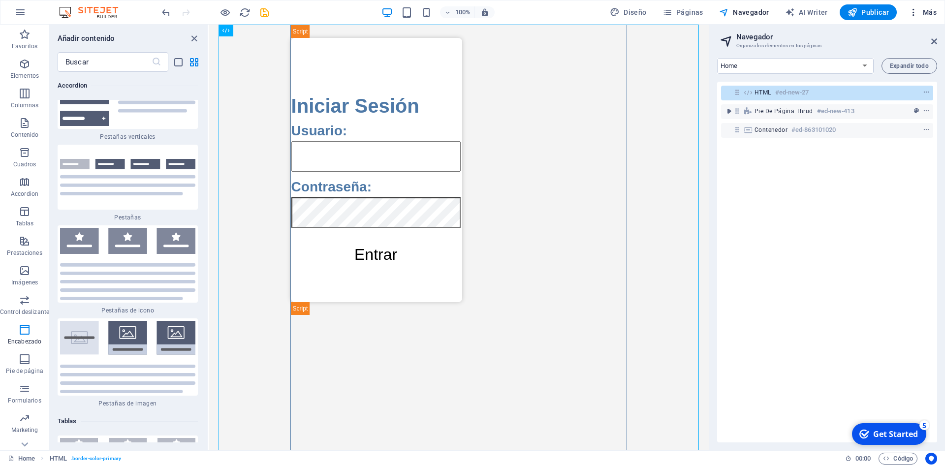
click at [931, 12] on span "Más" at bounding box center [923, 12] width 28 height 10
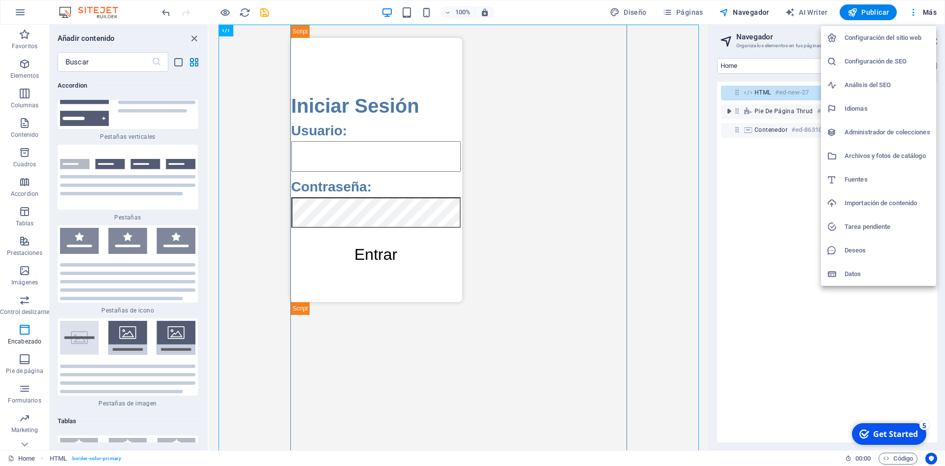
click at [630, 15] on div at bounding box center [472, 233] width 945 height 466
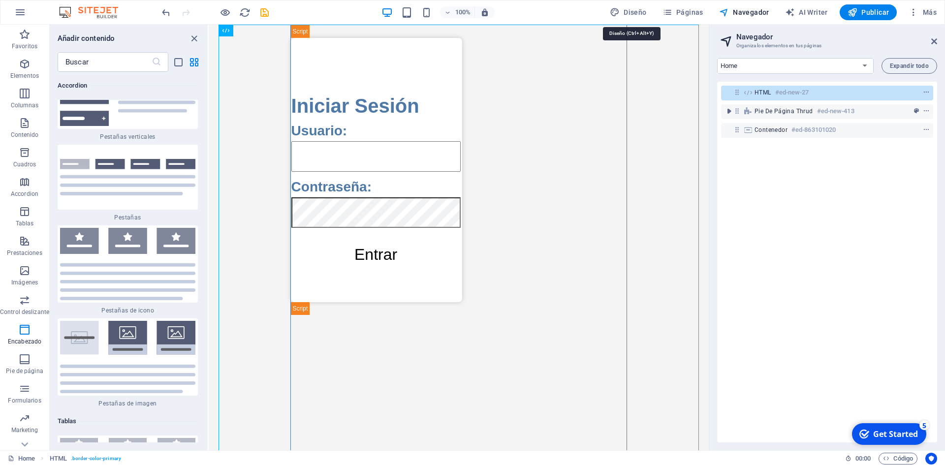
click at [630, 15] on span "Diseño" at bounding box center [628, 12] width 37 height 10
select select "px"
select select "400"
select select "px"
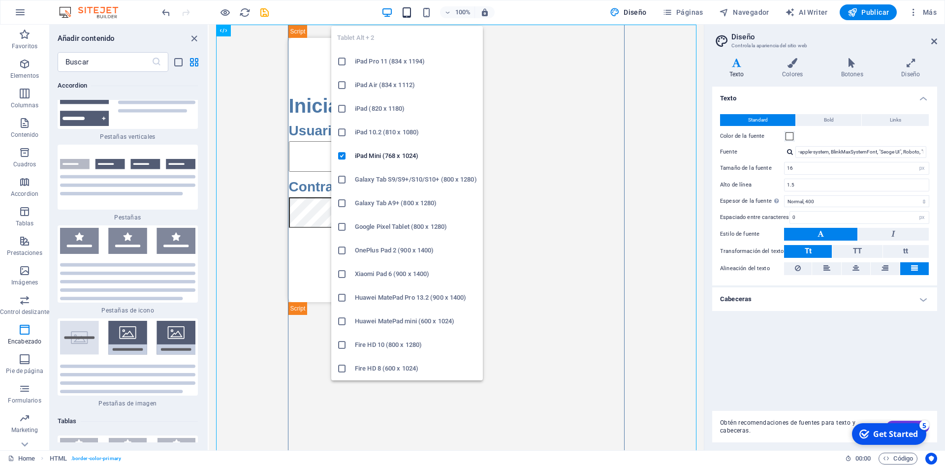
click at [413, 12] on icon "button" at bounding box center [406, 12] width 11 height 11
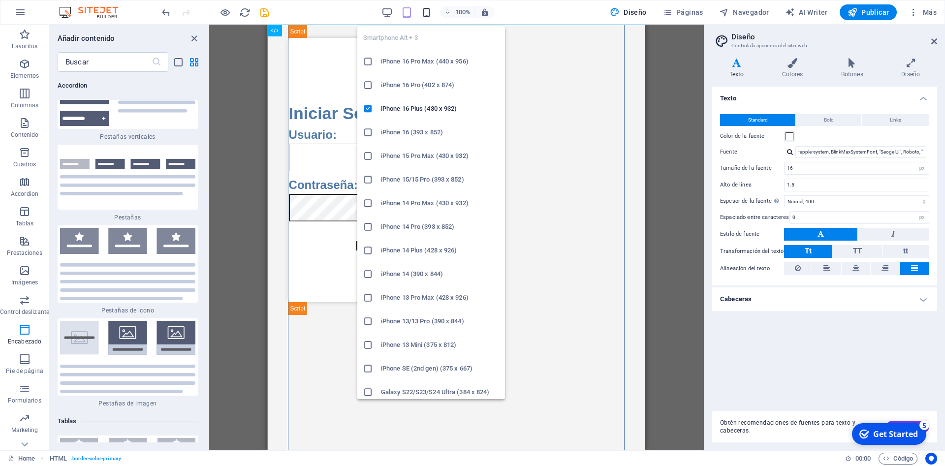
click at [427, 14] on icon "button" at bounding box center [426, 12] width 11 height 11
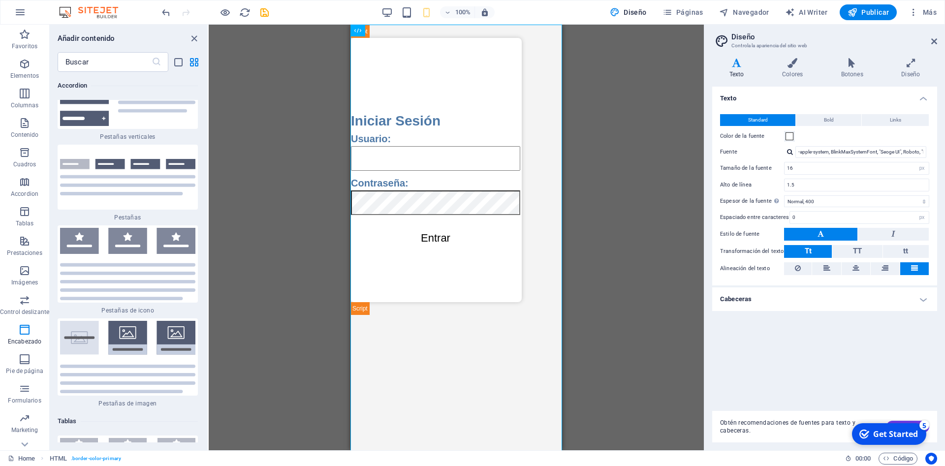
click at [604, 150] on div "Arrastra aquí para reemplazar el contenido existente. Si quieres crear un eleme…" at bounding box center [456, 238] width 495 height 426
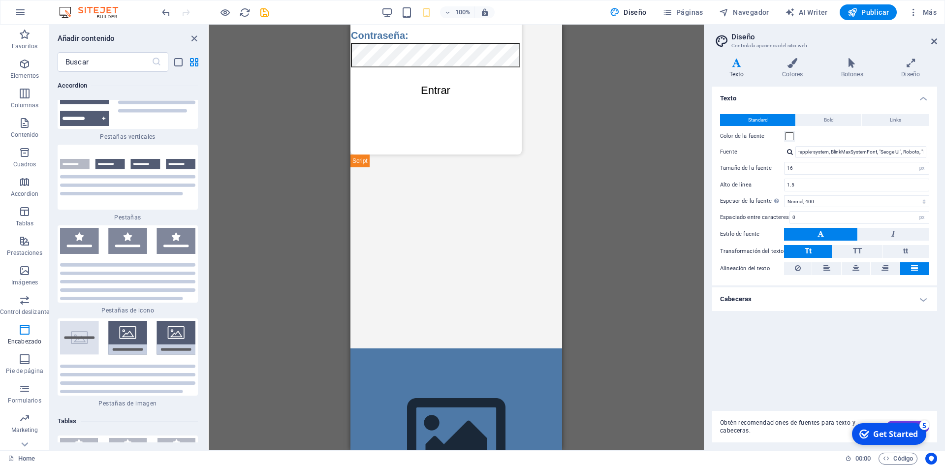
scroll to position [147, 0]
click at [426, 244] on div "Acceso Seguro Iniciar Sesión Usuario: Contraseña: Entrar Registro Usuario: Cont…" at bounding box center [456, 114] width 213 height 472
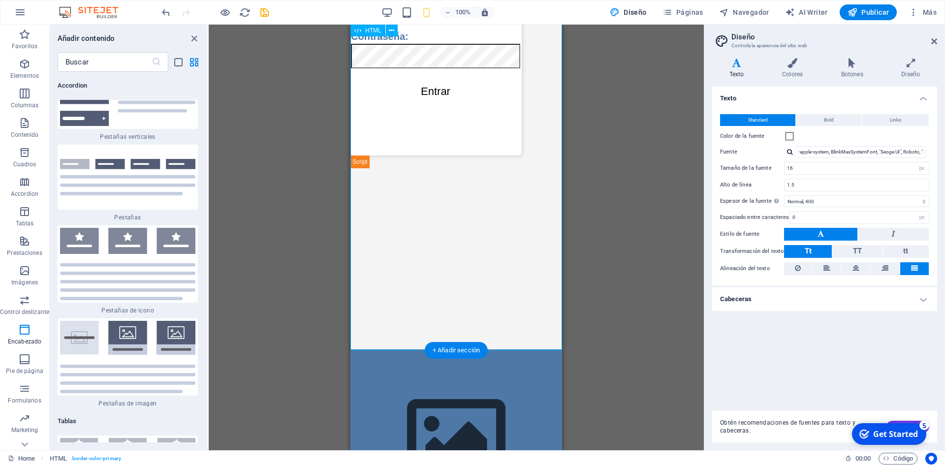
drag, startPoint x: 483, startPoint y: 155, endPoint x: 487, endPoint y: 151, distance: 5.6
click at [483, 155] on div "Acceso Seguro Iniciar Sesión Usuario: Contraseña: Entrar Registro Usuario: Cont…" at bounding box center [456, 114] width 213 height 472
click at [495, 144] on div "Acceso Seguro Iniciar Sesión Usuario: Contraseña: Entrar Registro Usuario: Cont…" at bounding box center [456, 114] width 213 height 472
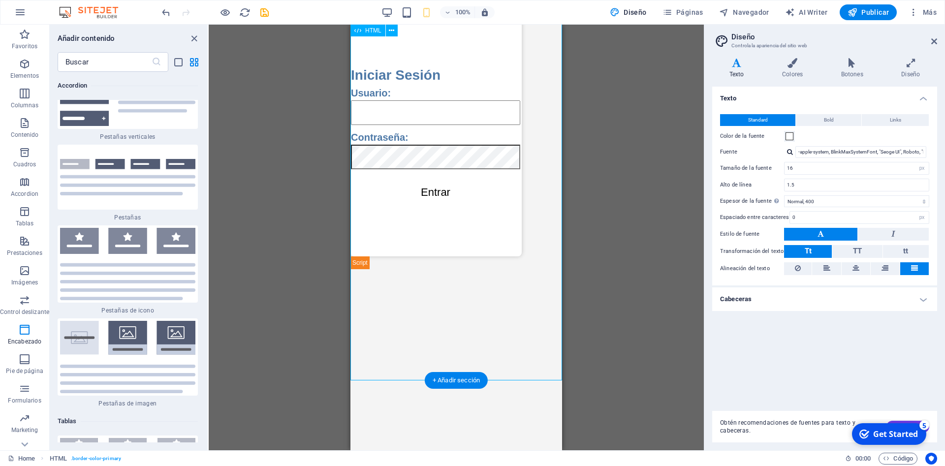
scroll to position [0, 0]
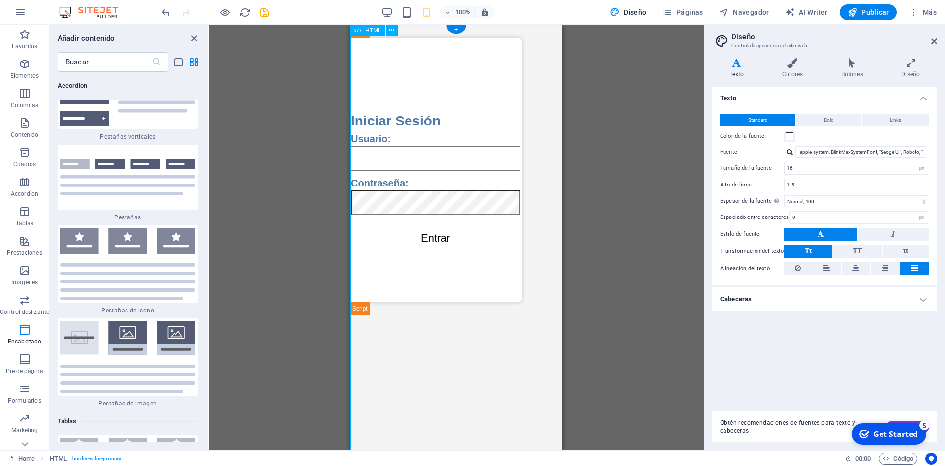
click at [454, 53] on div "Acceso Seguro Iniciar Sesión Usuario: Contraseña: Entrar Registro Usuario: Cont…" at bounding box center [456, 261] width 213 height 472
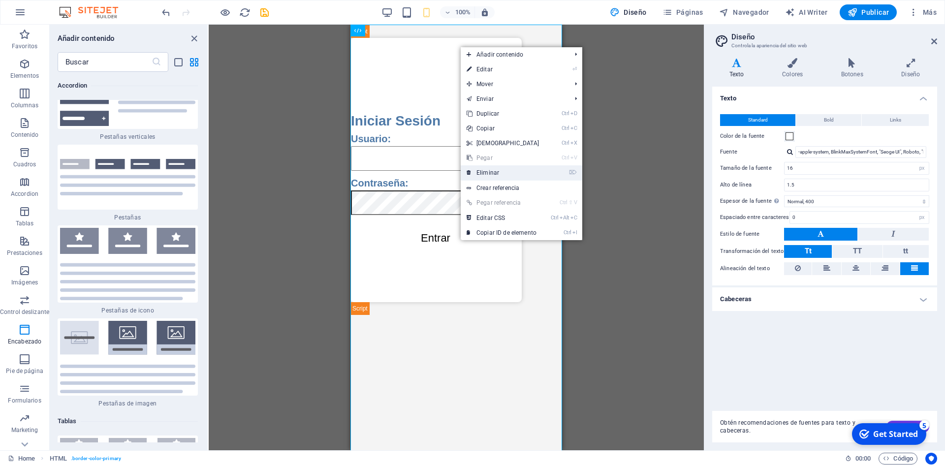
click at [496, 171] on link "⌦ Eliminar" at bounding box center [503, 172] width 85 height 15
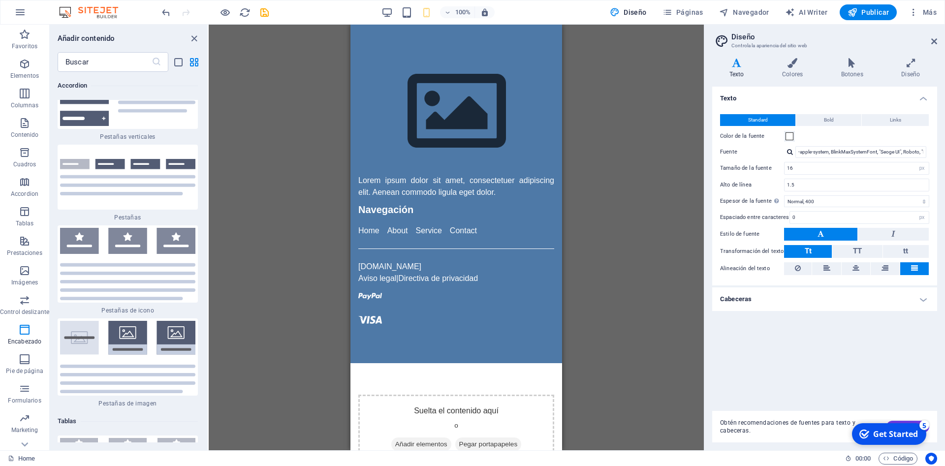
drag, startPoint x: 640, startPoint y: 312, endPoint x: 186, endPoint y: 185, distance: 471.3
click at [640, 312] on div "Arrastra aquí para reemplazar el contenido existente. Si quieres crear un eleme…" at bounding box center [456, 238] width 495 height 426
click at [456, 112] on div at bounding box center [456, 111] width 196 height 111
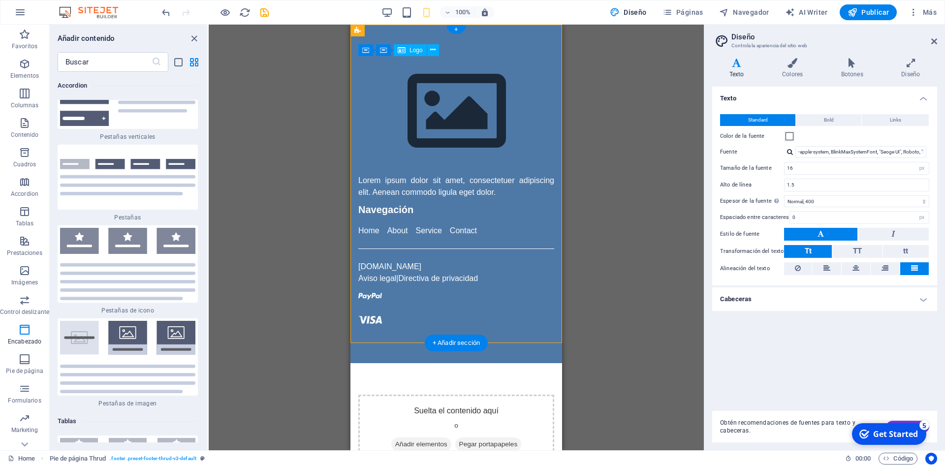
click at [451, 127] on div at bounding box center [456, 111] width 196 height 111
click at [433, 45] on button at bounding box center [433, 50] width 12 height 12
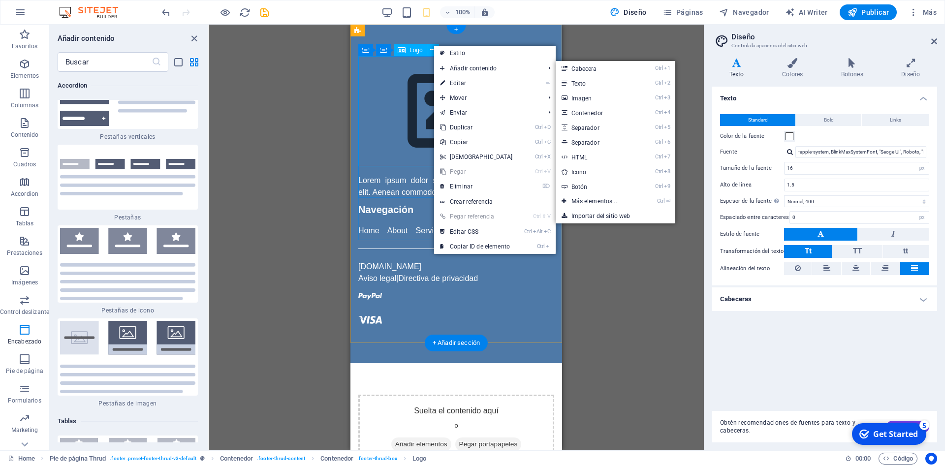
click at [411, 80] on div at bounding box center [456, 111] width 196 height 111
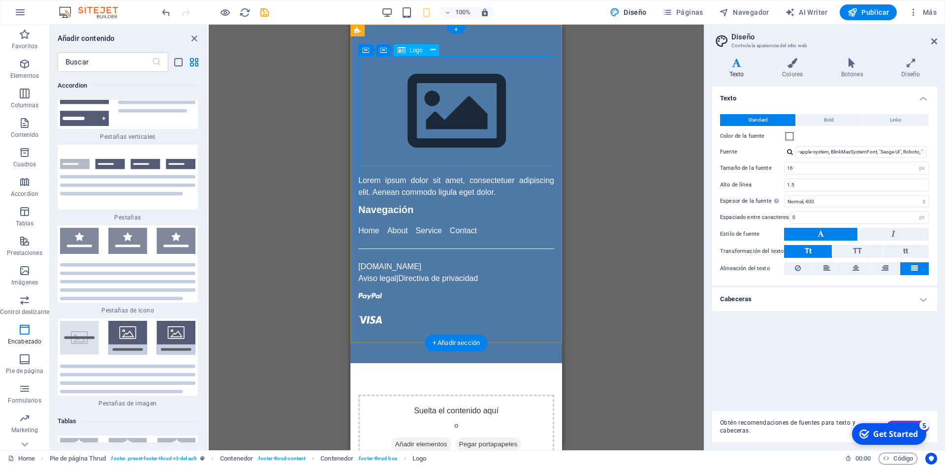
click at [433, 86] on div at bounding box center [456, 111] width 196 height 111
click at [415, 48] on span "Logo" at bounding box center [416, 50] width 13 height 6
click at [435, 53] on icon at bounding box center [432, 50] width 5 height 10
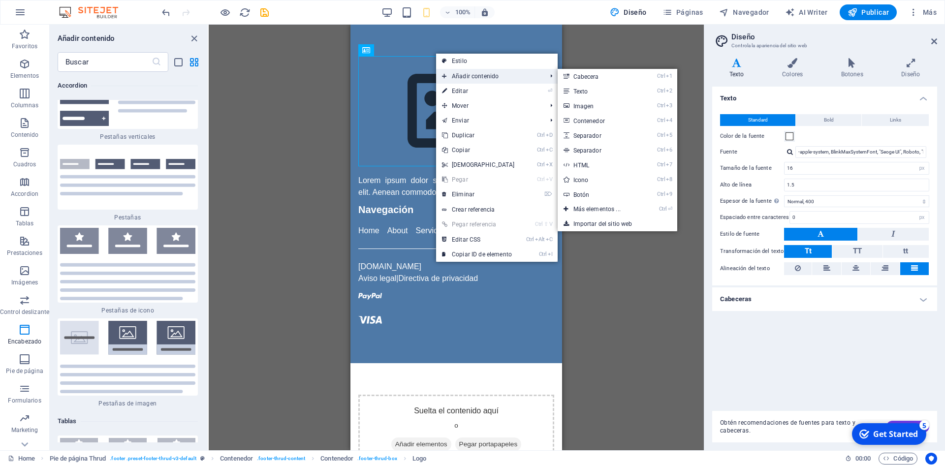
click at [507, 79] on span "Añadir contenido" at bounding box center [489, 76] width 107 height 15
click at [591, 102] on link "Ctrl 3 Imagen" at bounding box center [599, 105] width 83 height 15
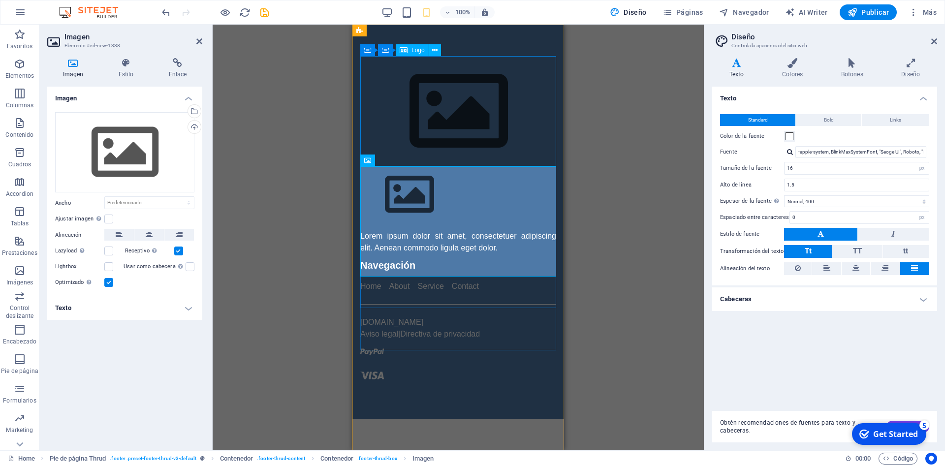
click at [492, 194] on figure at bounding box center [458, 195] width 196 height 56
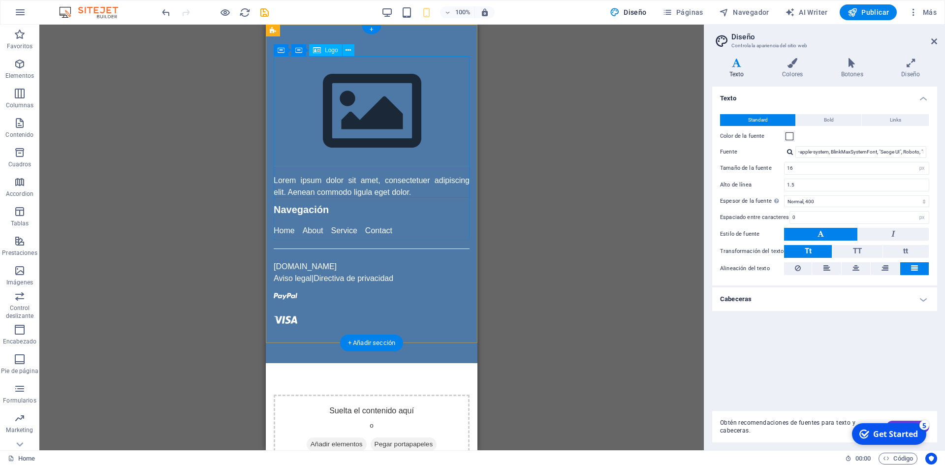
click at [384, 120] on div at bounding box center [372, 111] width 196 height 111
click at [384, 119] on div at bounding box center [372, 111] width 196 height 111
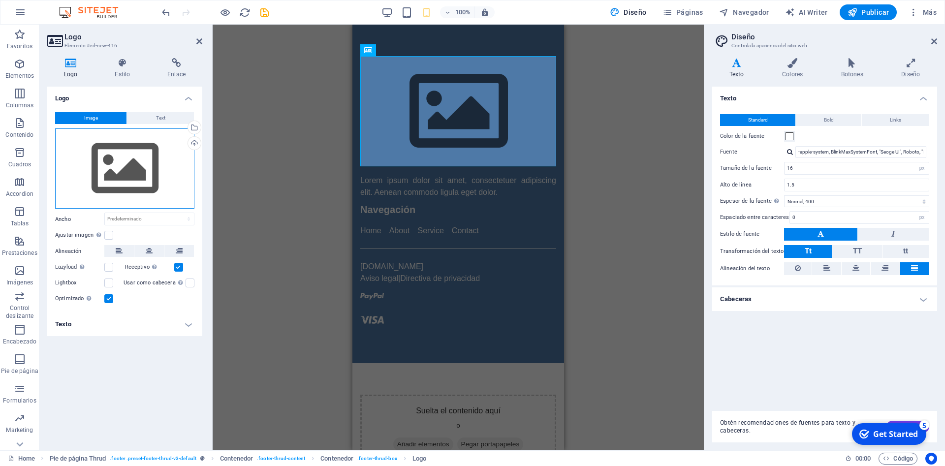
click at [175, 177] on div "Arrastra archivos aquí, haz clic para escoger archivos o selecciona archivos de…" at bounding box center [124, 168] width 139 height 81
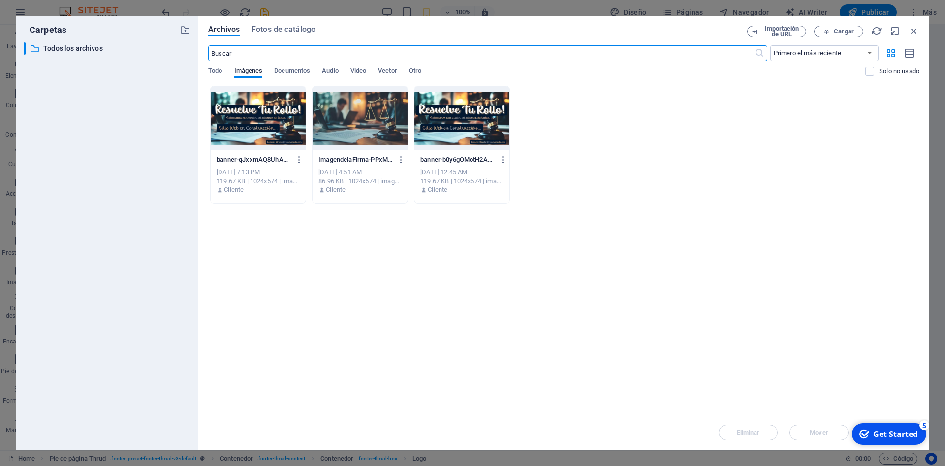
click at [286, 115] on div at bounding box center [258, 118] width 95 height 64
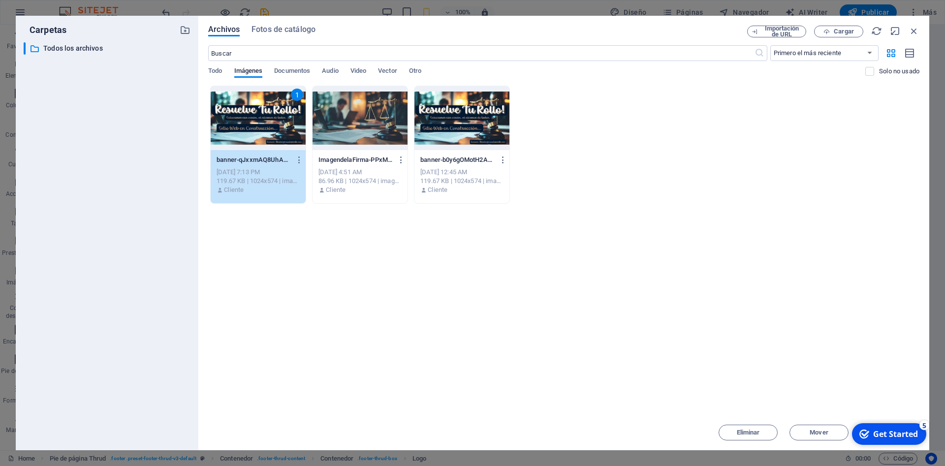
click at [286, 115] on div "1" at bounding box center [258, 118] width 95 height 64
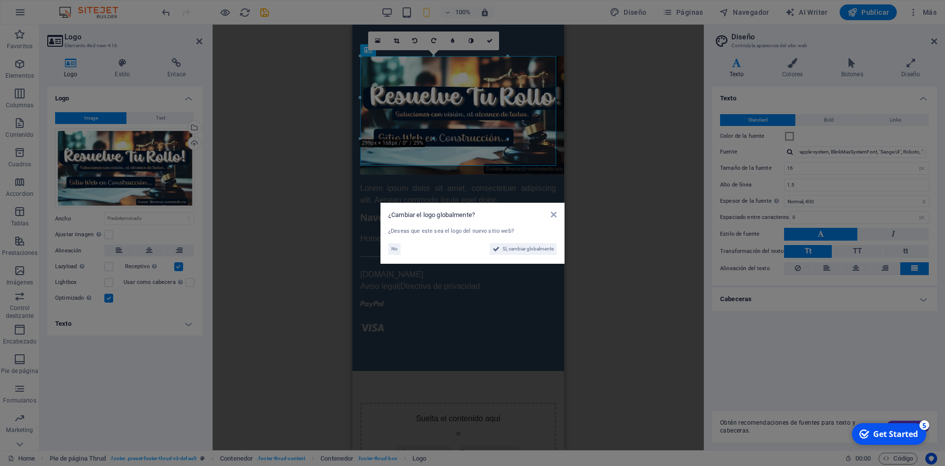
click at [639, 223] on aside "¿Cambiar el logo globalmente? ¿Deseas que este sea el logo del nuevo sitio web?…" at bounding box center [472, 233] width 945 height 466
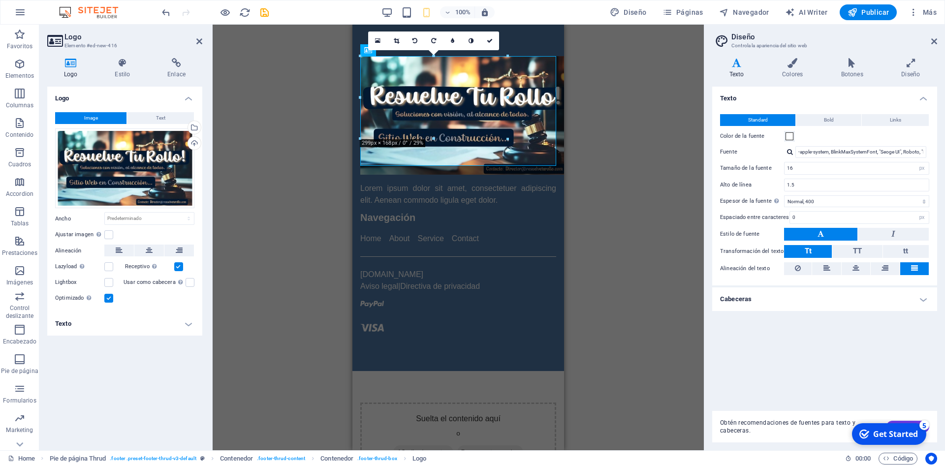
drag, startPoint x: 638, startPoint y: 223, endPoint x: 197, endPoint y: 184, distance: 443.3
click at [638, 223] on div "Arrastra aquí para reemplazar el contenido existente. Si quieres crear un eleme…" at bounding box center [458, 238] width 491 height 426
click at [308, 178] on div "Arrastra aquí para reemplazar el contenido existente. Si quieres crear un eleme…" at bounding box center [458, 238] width 491 height 426
click at [453, 187] on div "Lorem ipsum dolor sit amet, consectetuer adipiscing elit. Aenean commodo ligula…" at bounding box center [458, 195] width 196 height 24
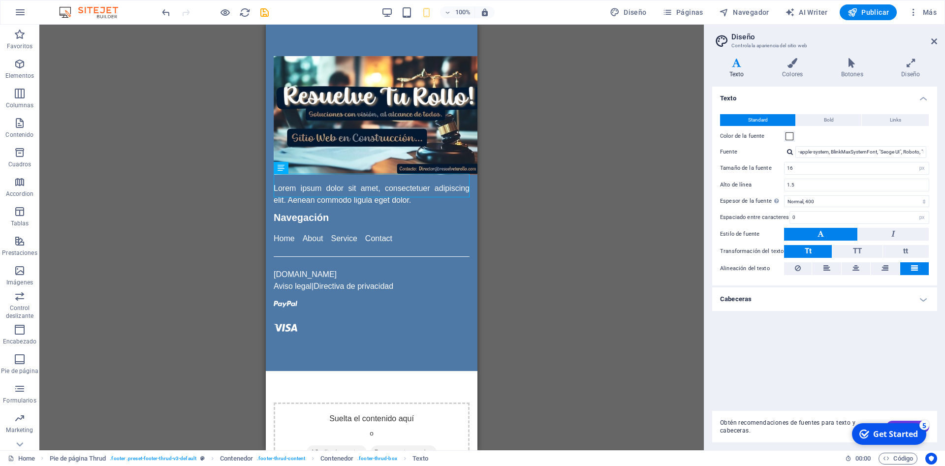
click at [490, 191] on div "Arrastra aquí para reemplazar el contenido existente. Si quieres crear un eleme…" at bounding box center [371, 238] width 665 height 426
click at [409, 188] on div "Lorem ipsum dolor sit amet, consectetuer adipiscing elit. Aenean commodo ligula…" at bounding box center [372, 195] width 196 height 24
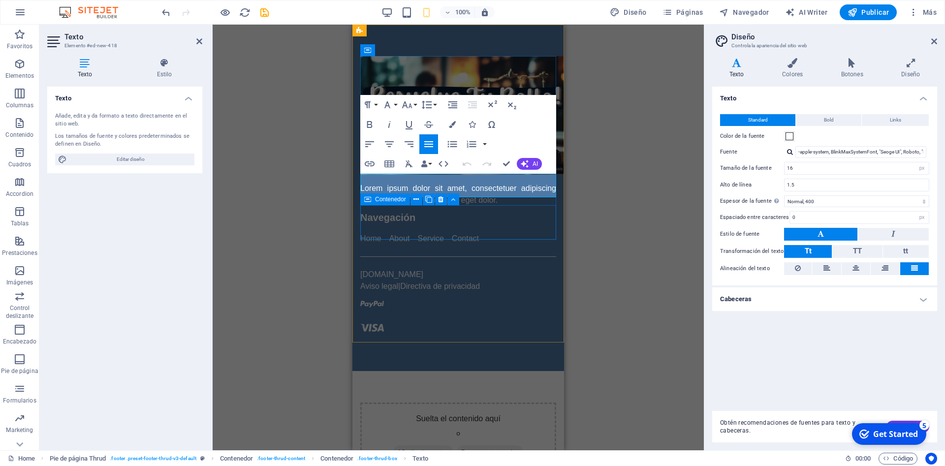
click at [465, 217] on div "Navegación Home About Service Contact" at bounding box center [458, 227] width 196 height 34
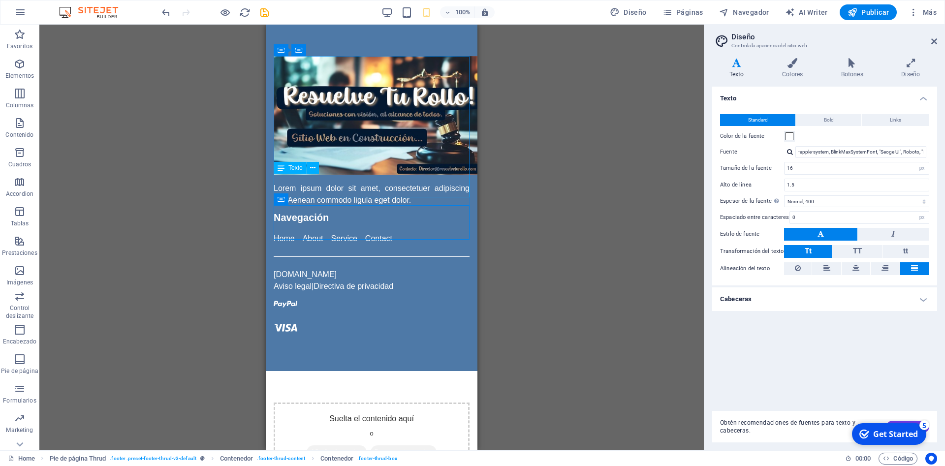
click at [601, 207] on div "Contenedor Marcador Contenedor HTML Predeterminado Contenedor Texto Marcador Co…" at bounding box center [371, 238] width 665 height 426
click at [422, 187] on div "Lorem ipsum dolor sit amet, consectetuer adipiscing elit. Aenean commodo ligula…" at bounding box center [372, 195] width 196 height 24
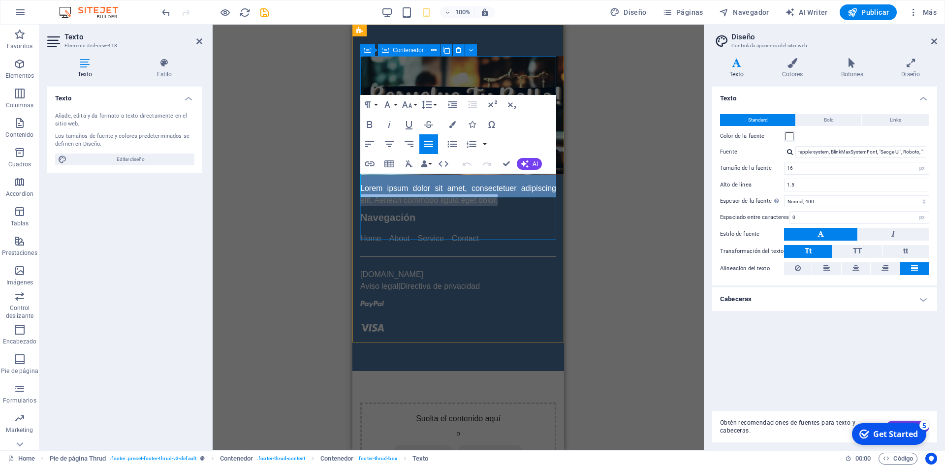
drag, startPoint x: 503, startPoint y: 193, endPoint x: 332, endPoint y: 160, distance: 173.5
click at [360, 160] on div "Lorem ipsum dolor sit amet, consectetuer adipiscing elit. Aenean commodo ligula…" at bounding box center [458, 131] width 196 height 150
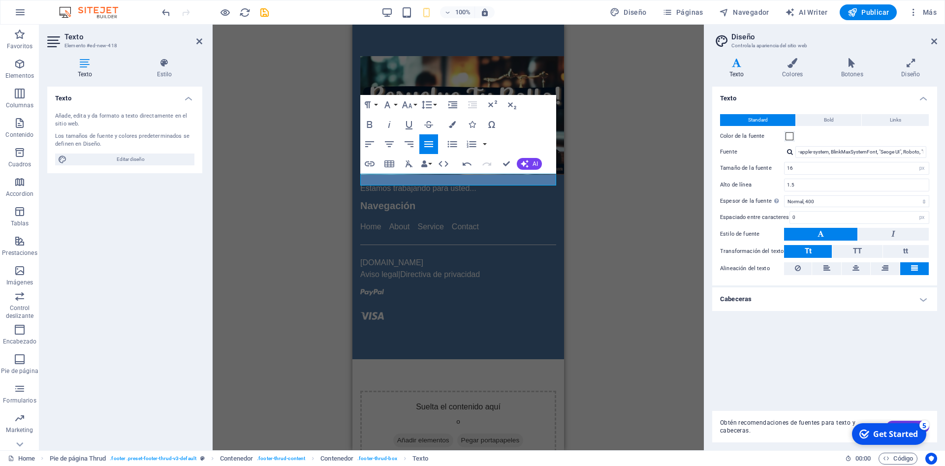
click at [652, 230] on div "Contenedor Marcador Contenedor HTML Predeterminado Contenedor Texto Marcador Co…" at bounding box center [458, 238] width 491 height 426
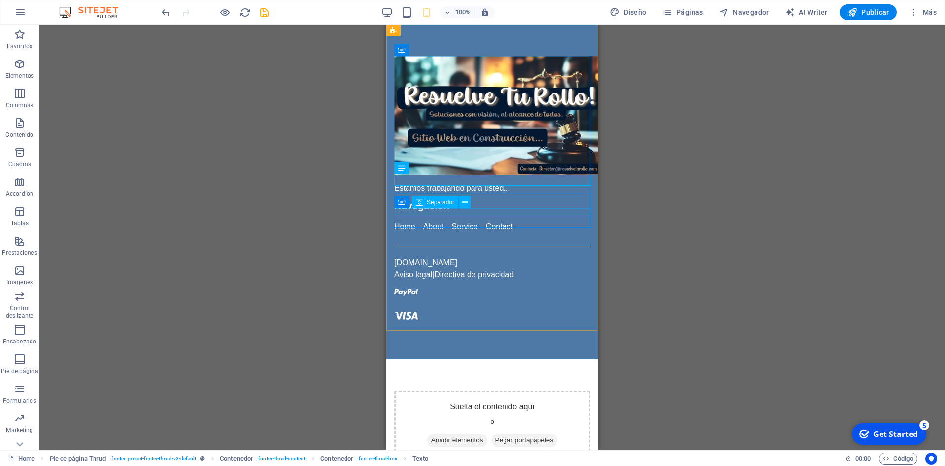
click at [433, 198] on div "Navegación" at bounding box center [492, 205] width 196 height 15
click at [431, 207] on div "Navegación" at bounding box center [492, 205] width 196 height 15
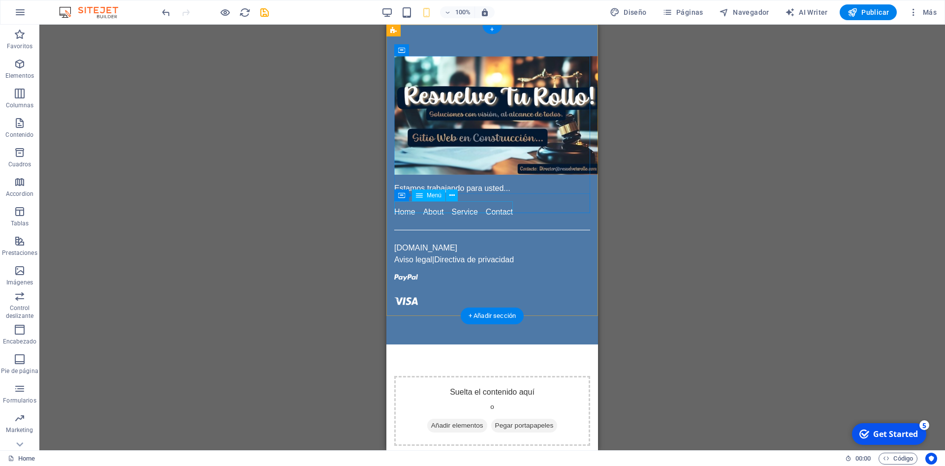
click at [435, 211] on nav "Home About Service Contact" at bounding box center [492, 212] width 196 height 12
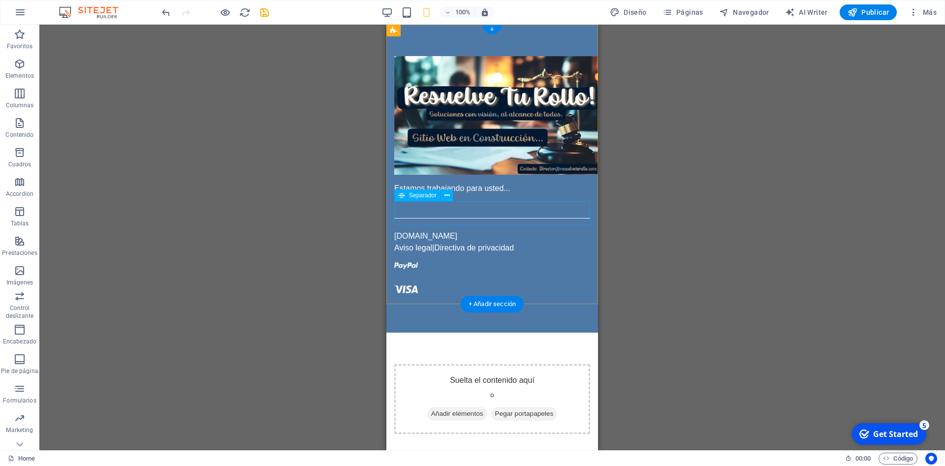
click at [437, 212] on div at bounding box center [492, 218] width 196 height 24
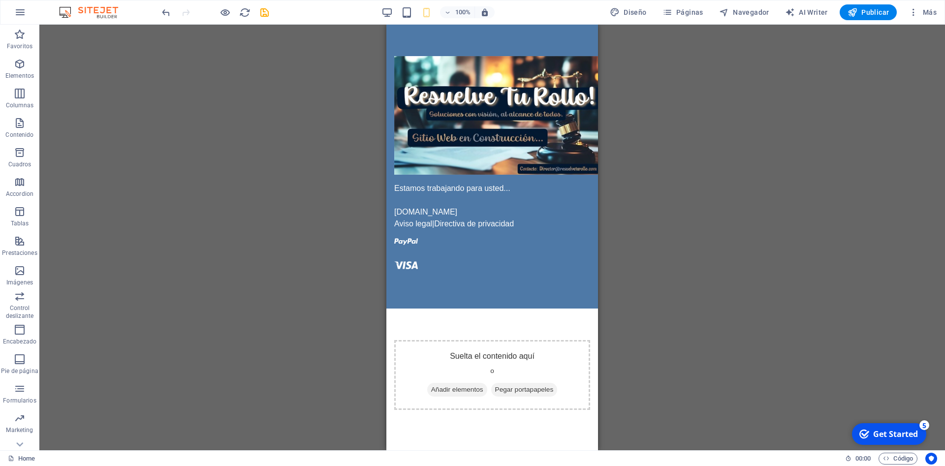
click at [395, 15] on div "100%" at bounding box center [438, 12] width 114 height 16
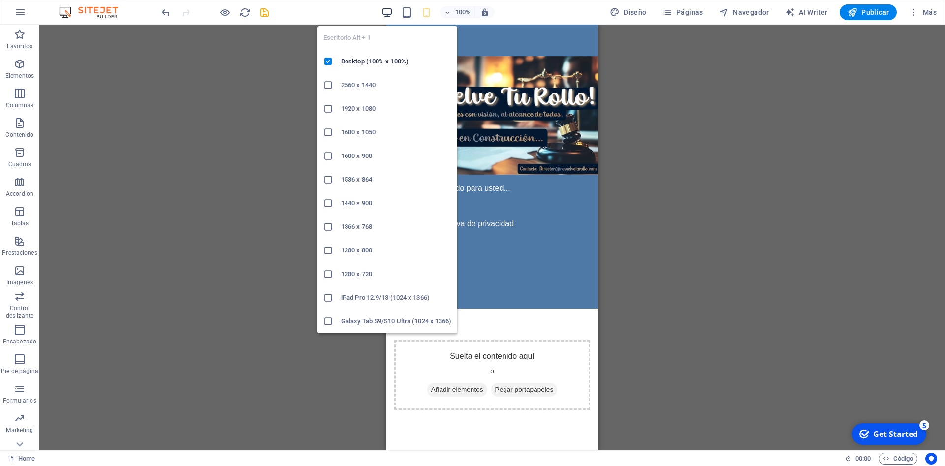
click at [392, 15] on icon "button" at bounding box center [387, 12] width 11 height 11
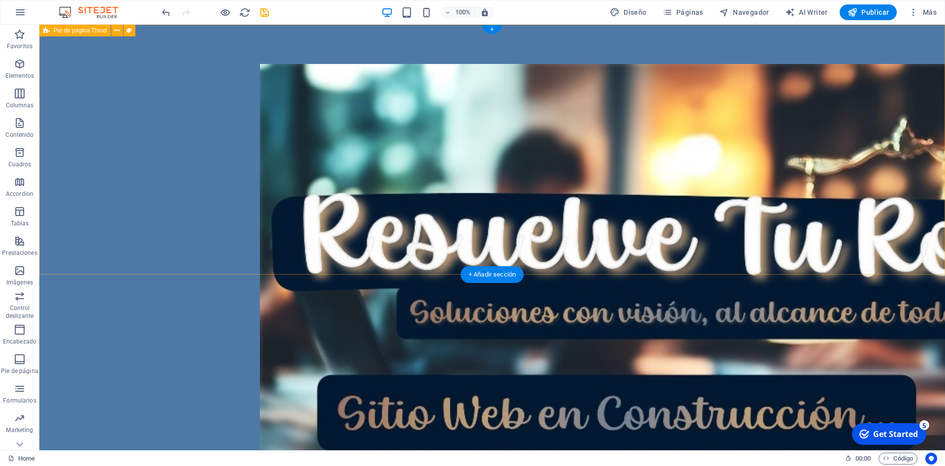
click at [783, 147] on div "Estamos trabajando para usted... [DOMAIN_NAME] Aviso legal | Directiva de priva…" at bounding box center [492, 369] width 906 height 689
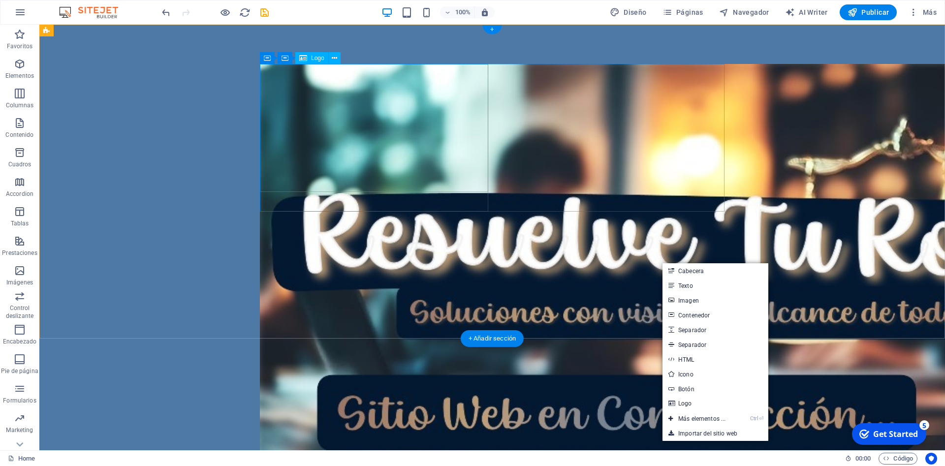
click at [466, 138] on div at bounding box center [374, 318] width 228 height 508
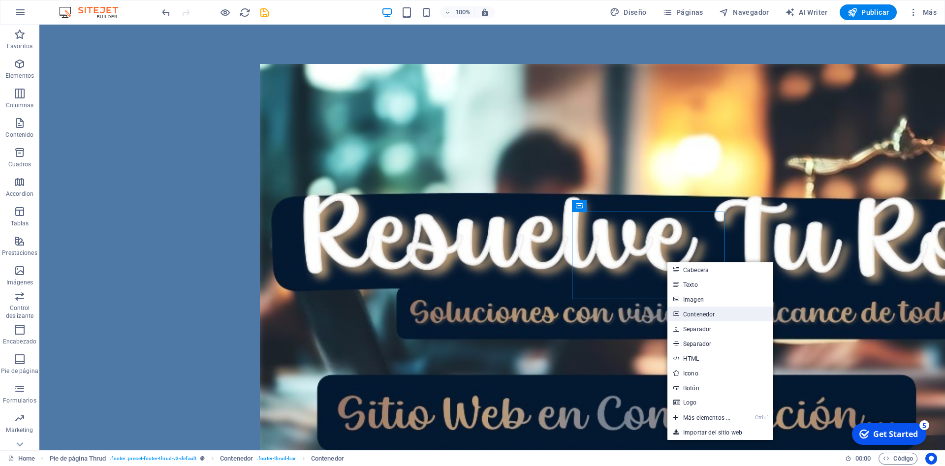
click at [689, 312] on link "Contenedor" at bounding box center [721, 314] width 106 height 15
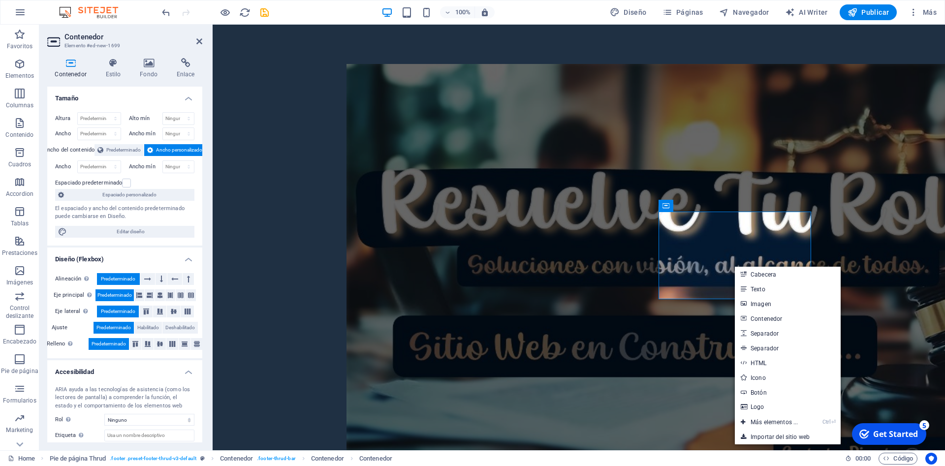
click at [762, 366] on link "HTML" at bounding box center [788, 362] width 106 height 15
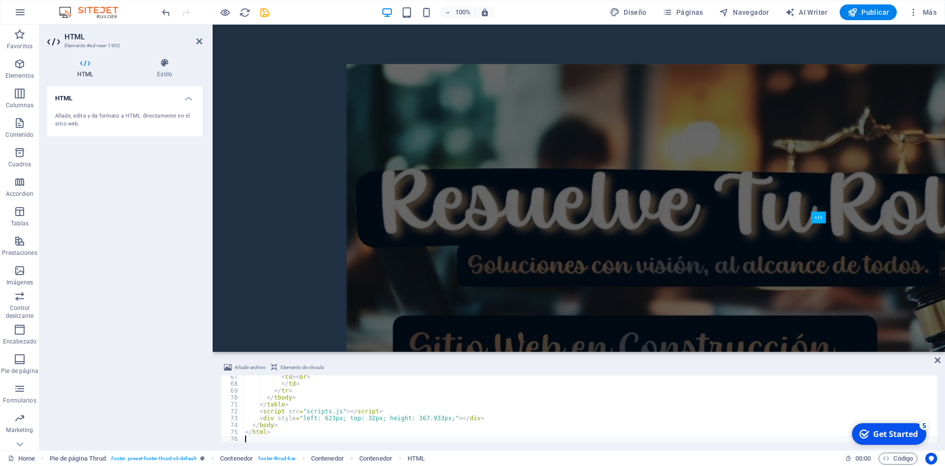
scroll to position [457, 0]
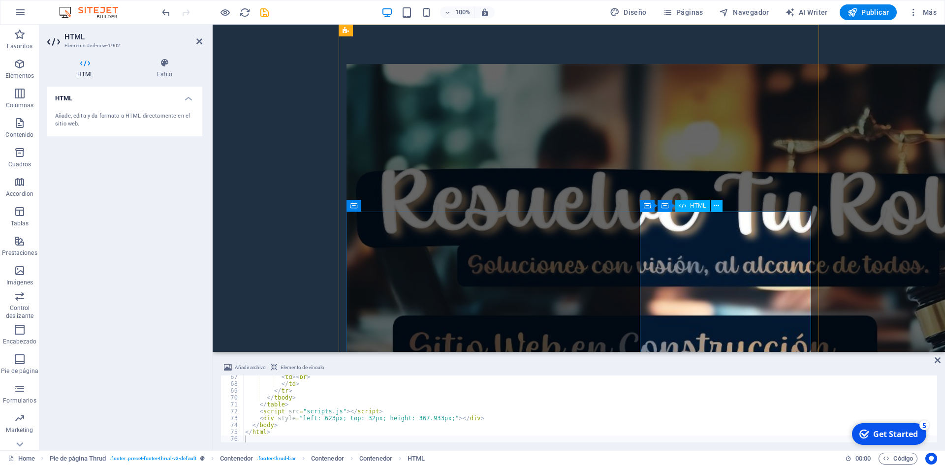
click at [775, 324] on div "Estamos trabajando para usted... [DOMAIN_NAME] Aviso legal | Directiva de priva…" at bounding box center [579, 371] width 732 height 693
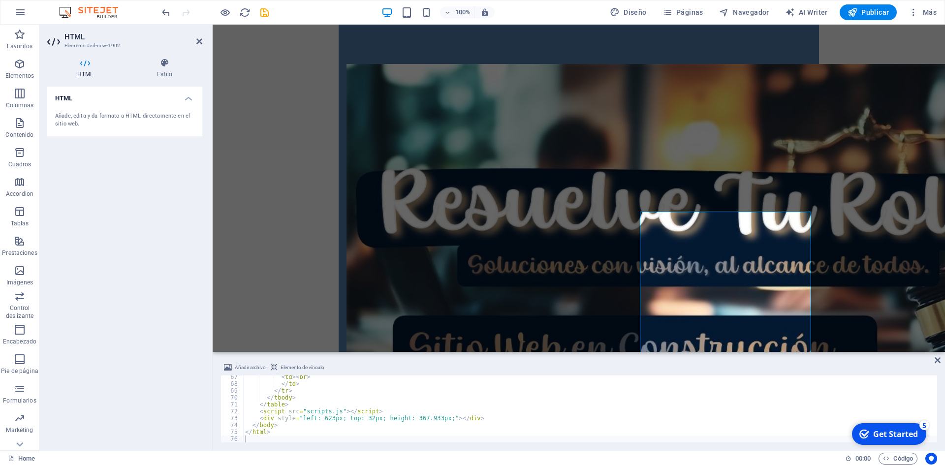
click at [908, 257] on body "Skip to main content Estamos trabajando para usted... [DOMAIN_NAME] Aviso legal…" at bounding box center [579, 188] width 732 height 327
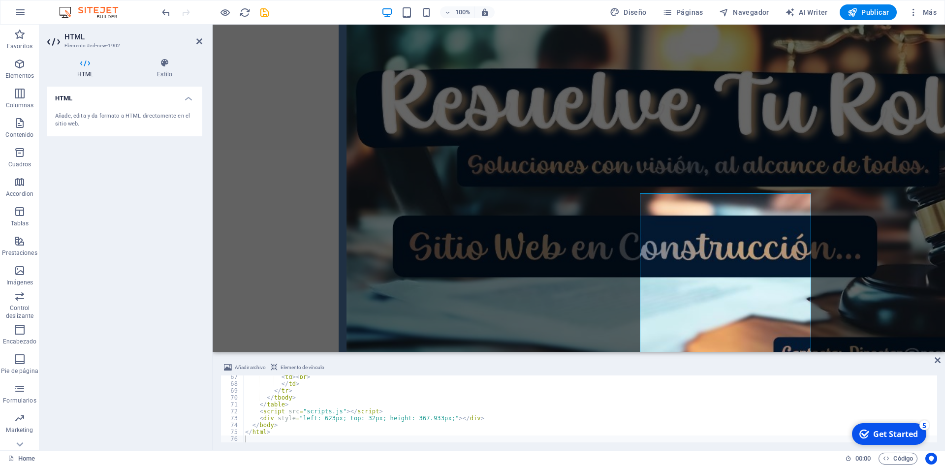
scroll to position [0, 0]
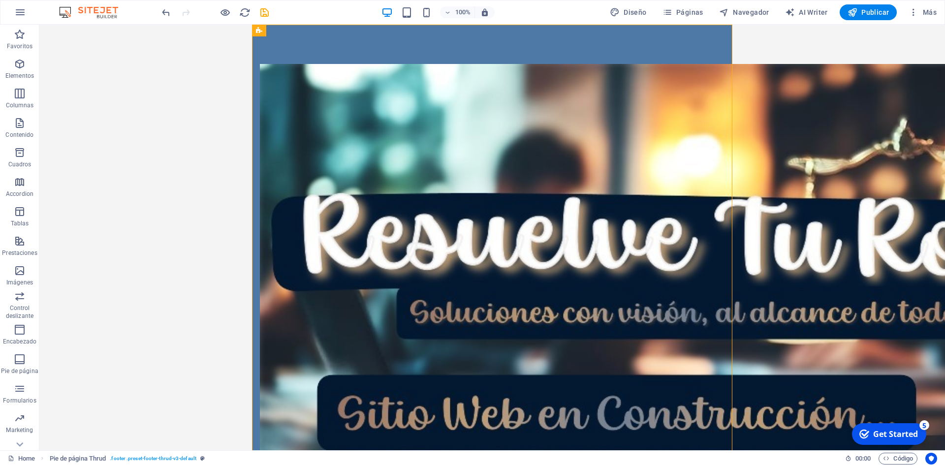
drag, startPoint x: 719, startPoint y: 221, endPoint x: 733, endPoint y: 95, distance: 125.8
click at [733, 95] on body "Skip to main content Estamos trabajando para usted... [DOMAIN_NAME] Aviso legal…" at bounding box center [492, 238] width 906 height 426
drag, startPoint x: 437, startPoint y: 155, endPoint x: 426, endPoint y: 268, distance: 114.2
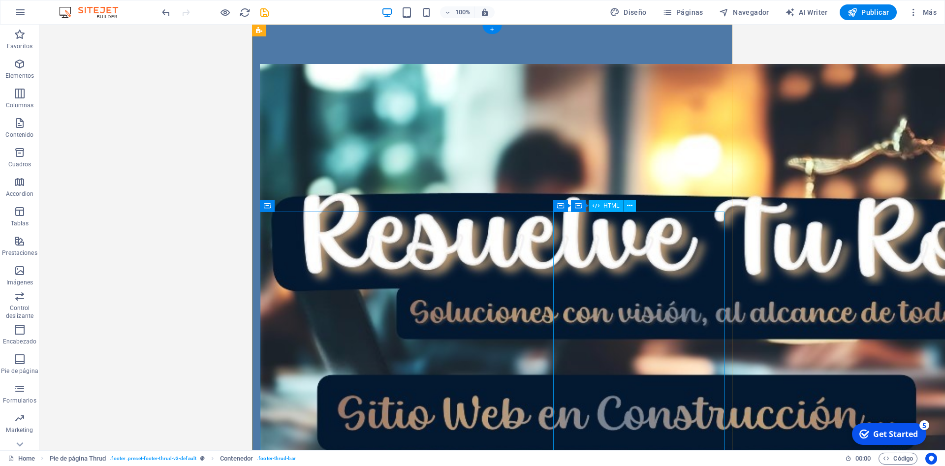
click at [628, 209] on div "Estamos trabajando para usted..." at bounding box center [492, 333] width 465 height 539
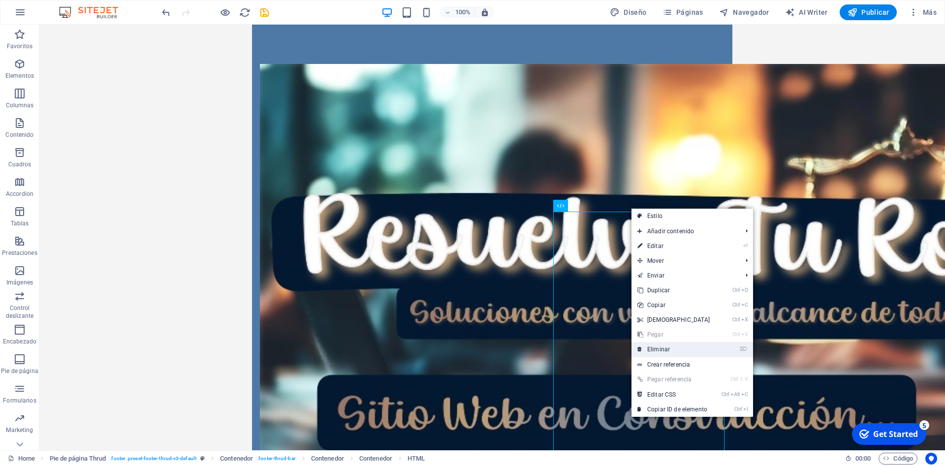
click at [660, 353] on link "⌦ Eliminar" at bounding box center [674, 349] width 85 height 15
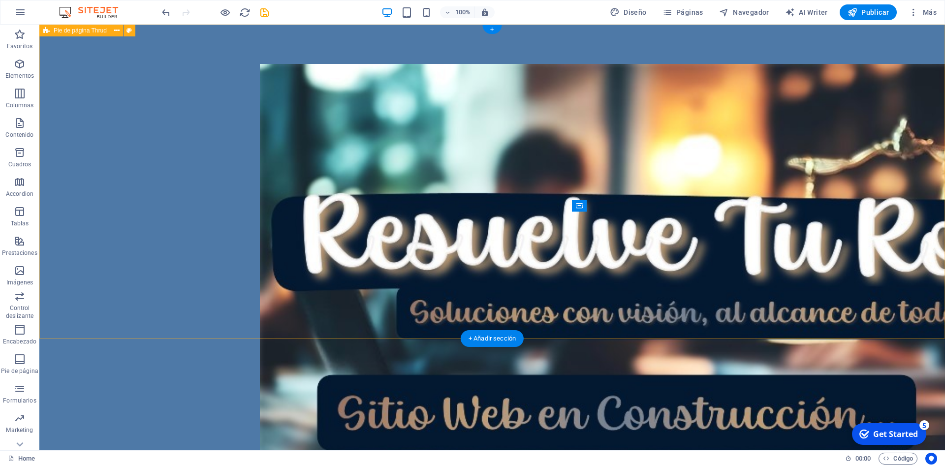
click at [820, 189] on div "Estamos trabajando para usted... [DOMAIN_NAME] Aviso legal | Directiva de priva…" at bounding box center [492, 380] width 906 height 711
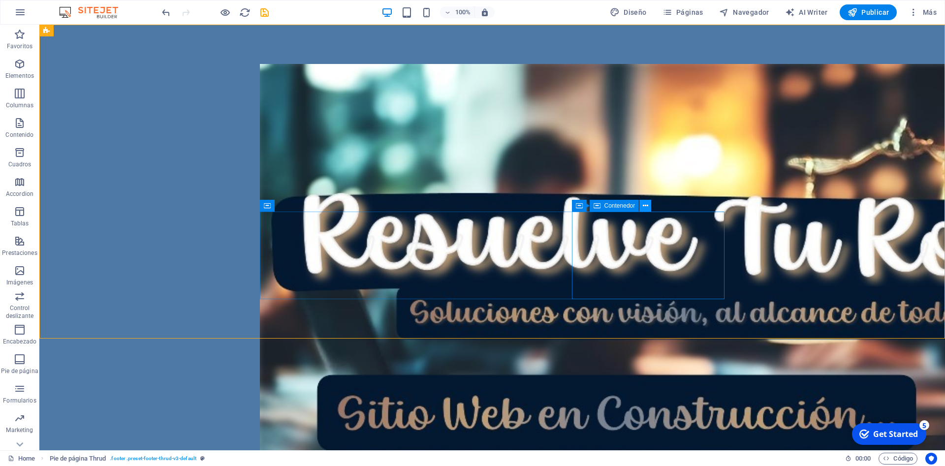
click at [643, 206] on button at bounding box center [645, 206] width 12 height 12
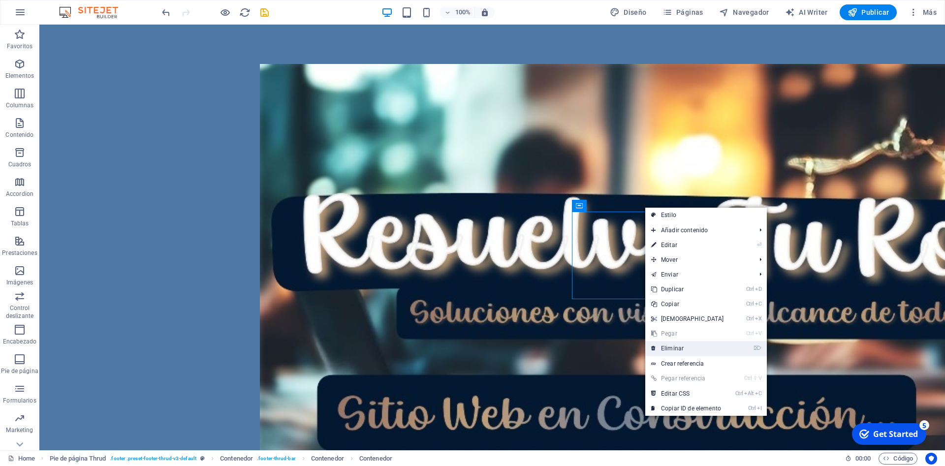
click at [674, 352] on link "⌦ Eliminar" at bounding box center [687, 348] width 85 height 15
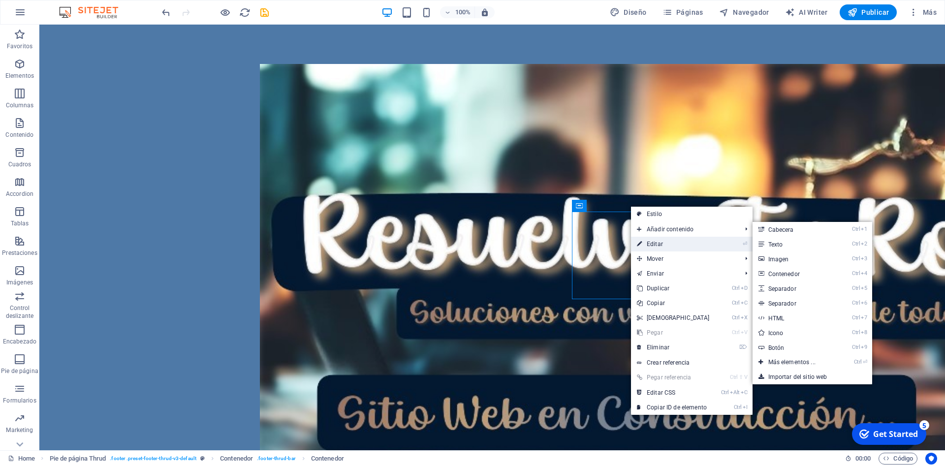
click at [653, 242] on link "⏎ Editar" at bounding box center [673, 244] width 85 height 15
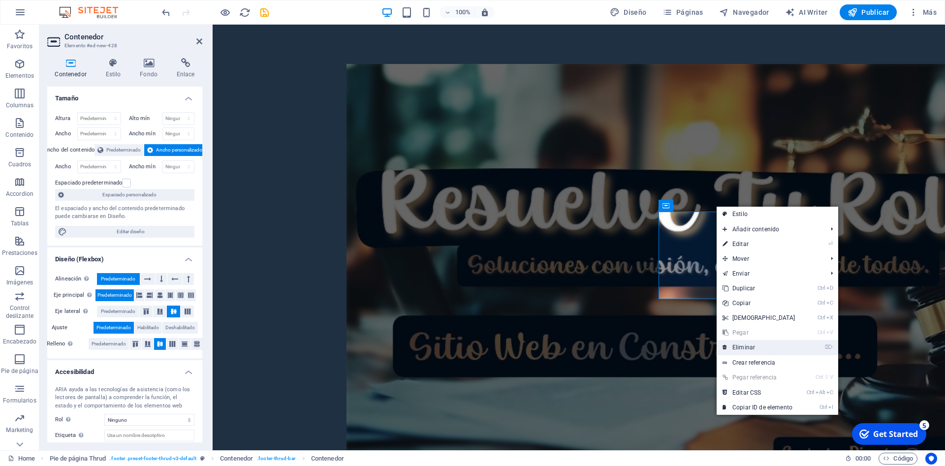
click at [743, 351] on link "⌦ Eliminar" at bounding box center [759, 347] width 85 height 15
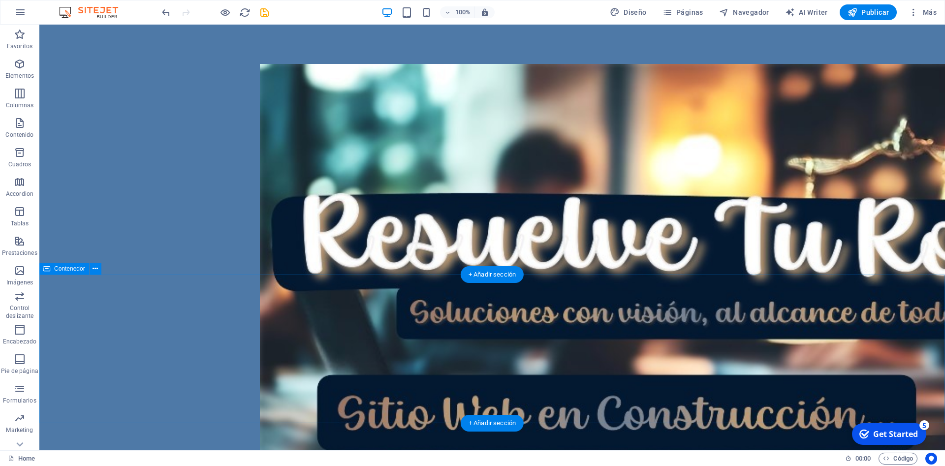
click at [590, 196] on div "Estamos trabajando para usted..." at bounding box center [492, 333] width 465 height 539
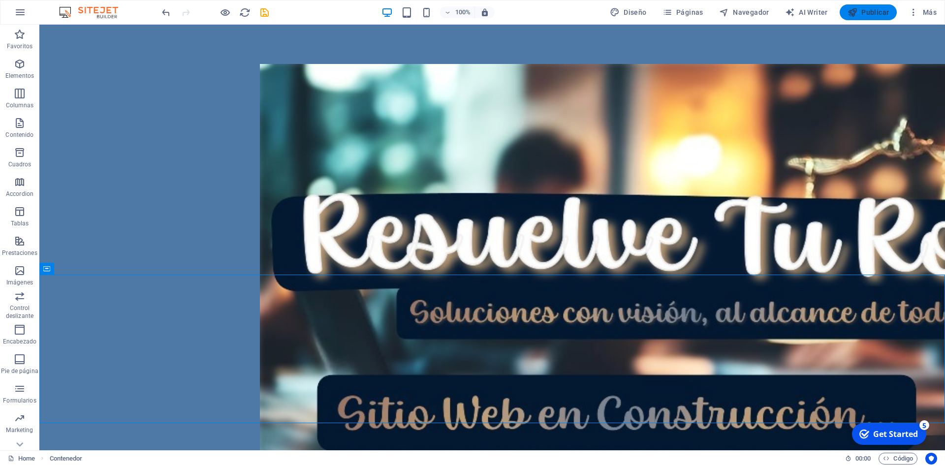
click at [871, 7] on button "Publicar" at bounding box center [869, 12] width 58 height 16
